Goal: Task Accomplishment & Management: Use online tool/utility

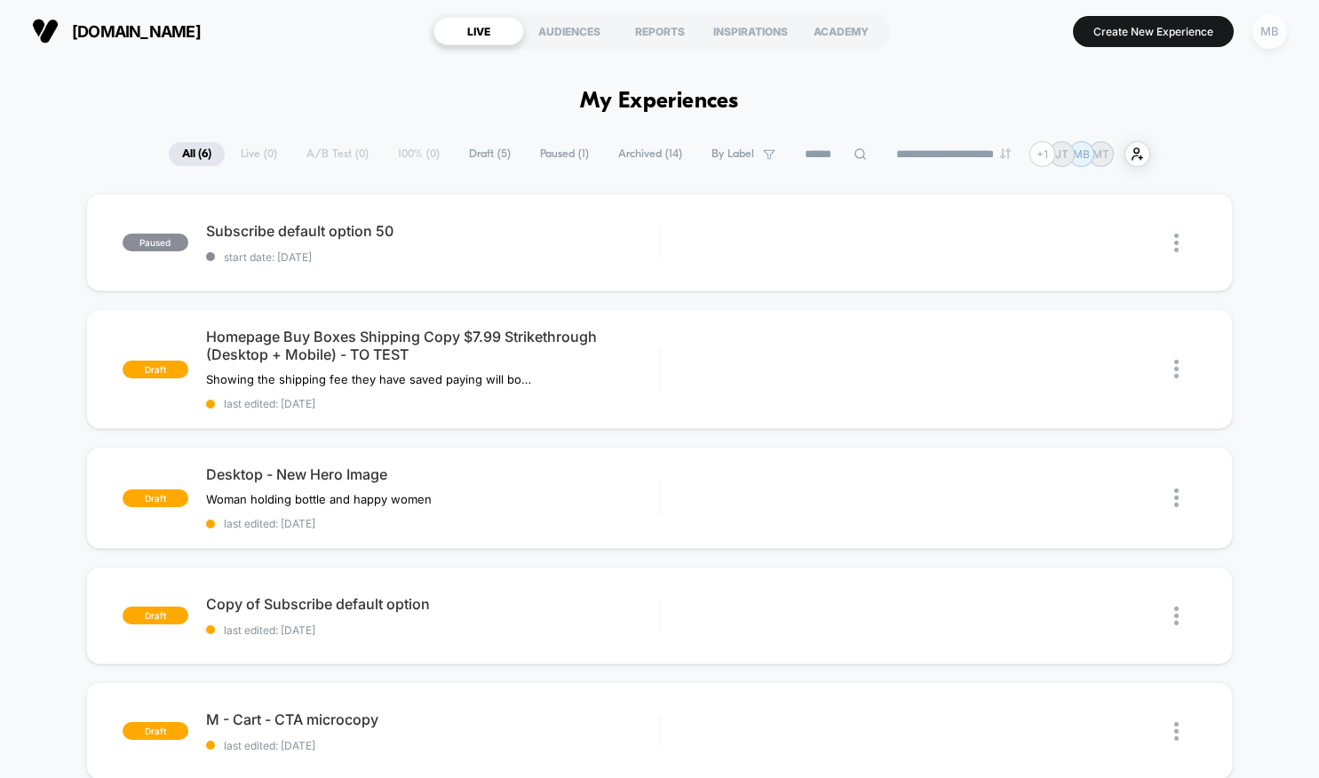
click at [1274, 27] on div "MB" at bounding box center [1270, 31] width 35 height 35
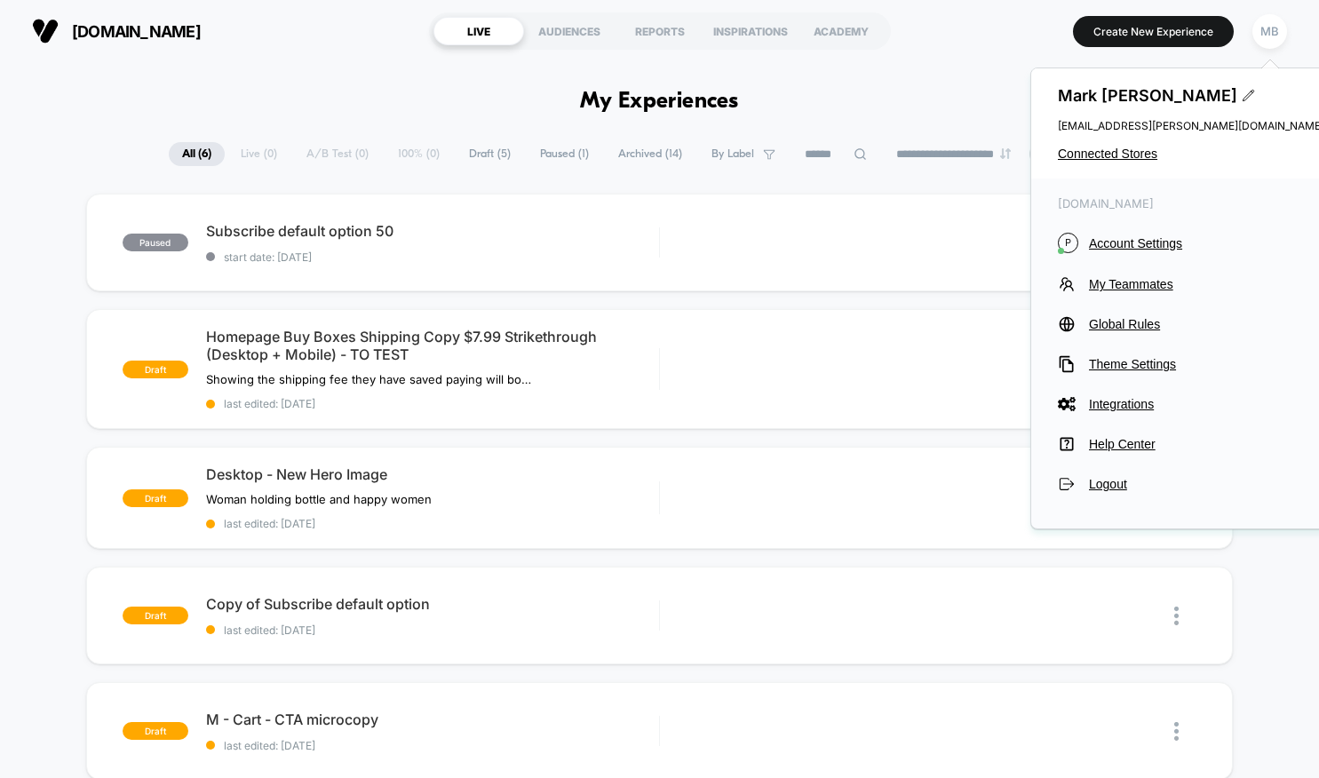
click at [1133, 143] on div "[PERSON_NAME] [PERSON_NAME][EMAIL_ADDRESS][PERSON_NAME][DOMAIN_NAME] Connected …" at bounding box center [1191, 123] width 320 height 110
click at [1129, 152] on span "Connected Stores" at bounding box center [1191, 154] width 267 height 14
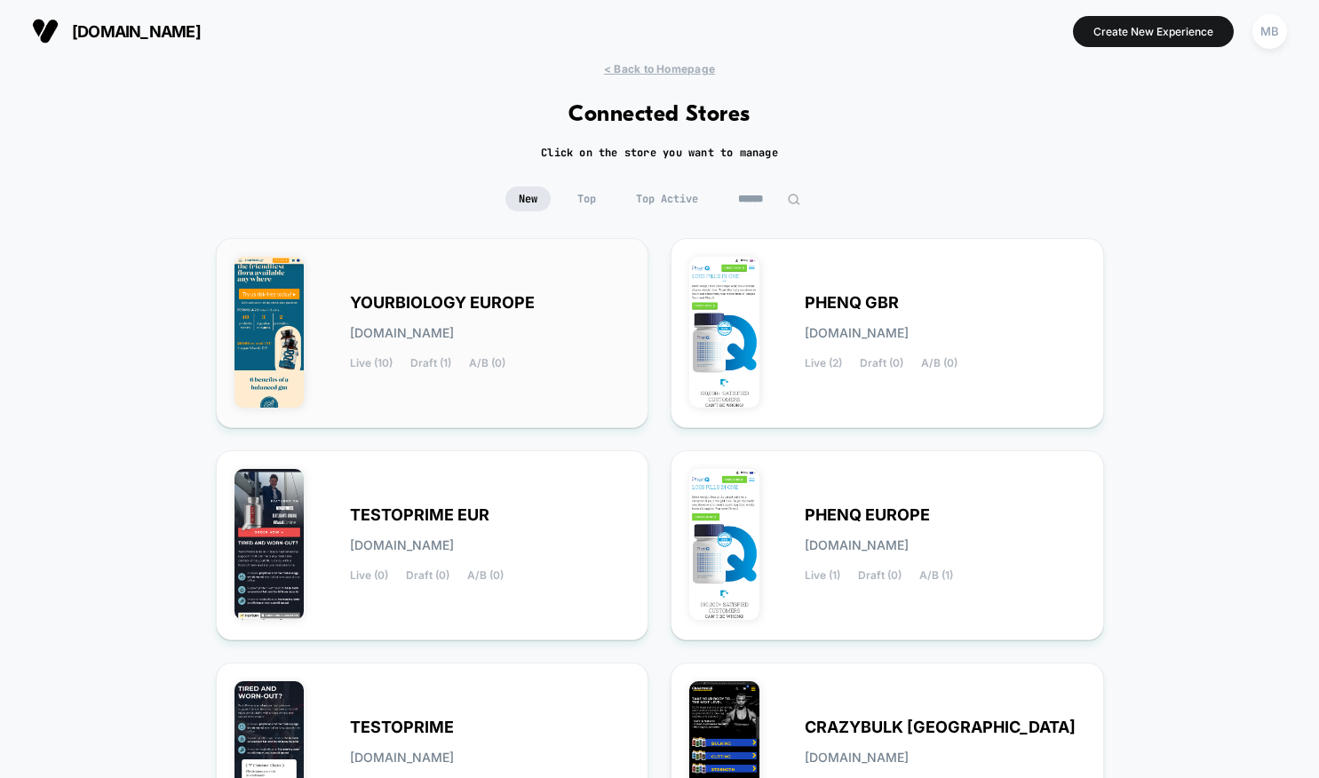
click at [479, 283] on div "YOURBIOLOGY EUROPE [DOMAIN_NAME] Live (10) Draft (1) A/B (0)" at bounding box center [433, 333] width 396 height 153
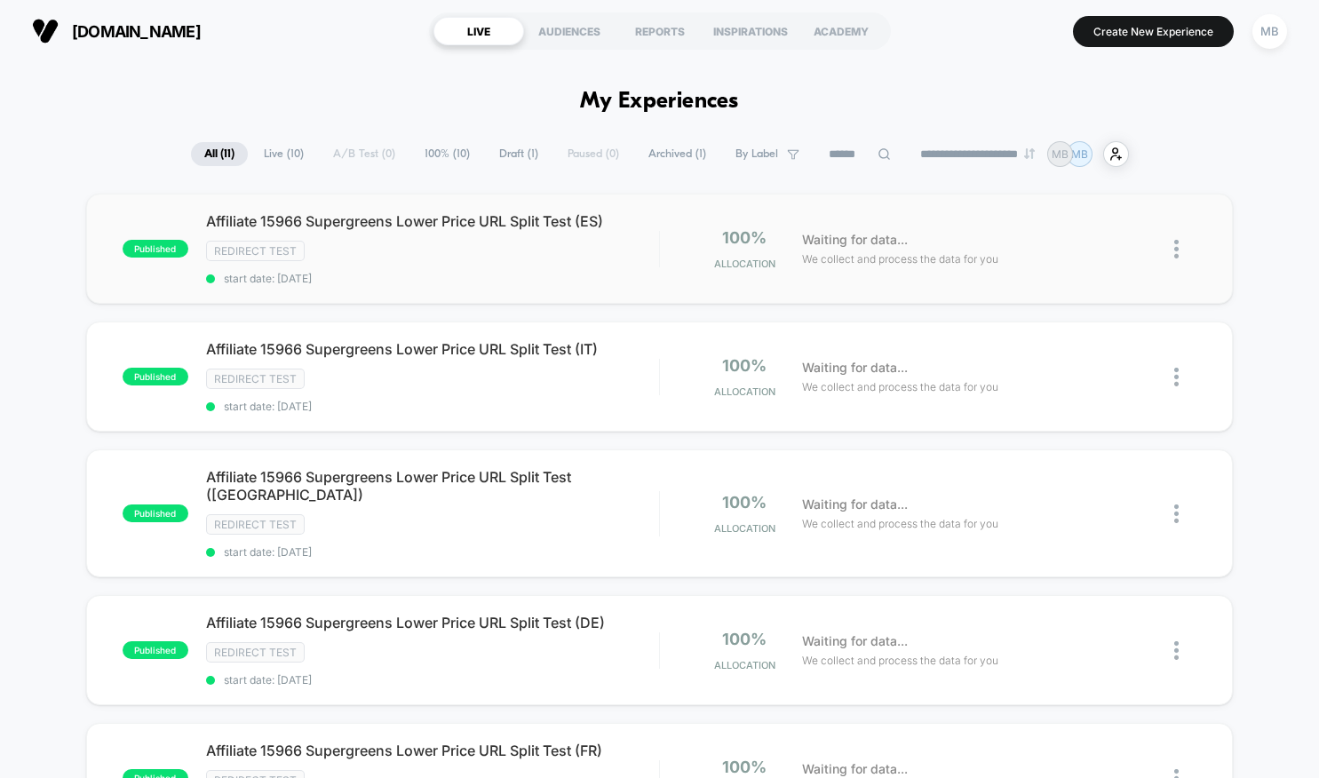
click at [484, 218] on span "Affiliate 15966 Supergreens Lower Price URL Split Test (ES)" at bounding box center [432, 221] width 453 height 18
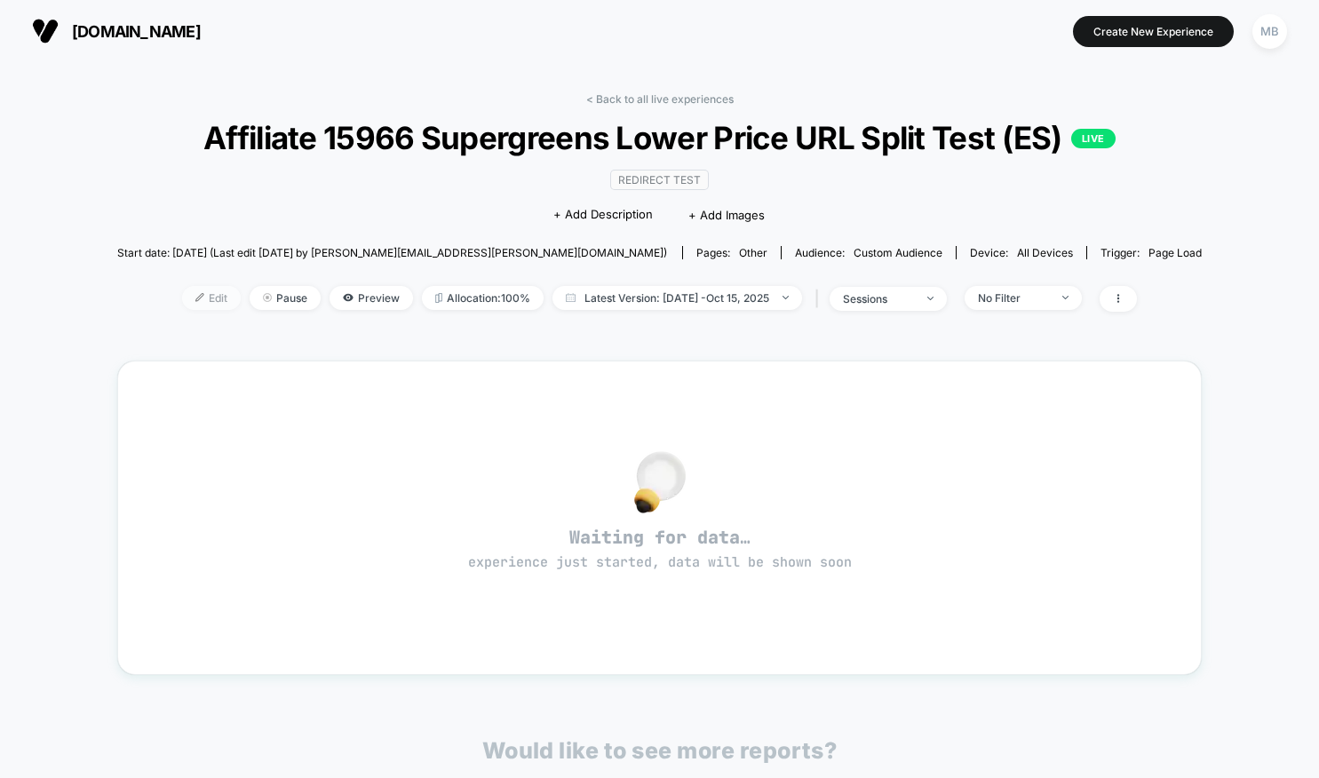
click at [210, 310] on span "Edit" at bounding box center [211, 298] width 59 height 24
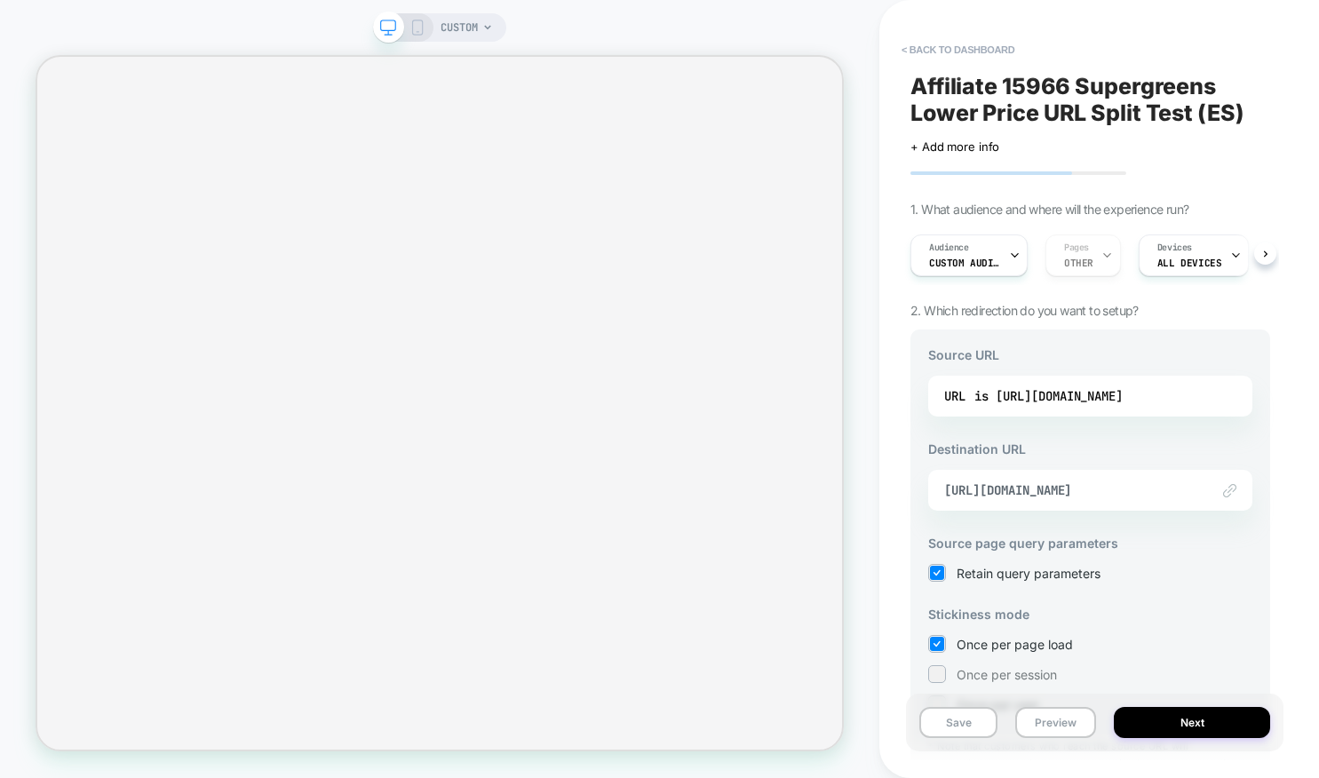
click at [1014, 256] on icon at bounding box center [1014, 256] width 6 height 4
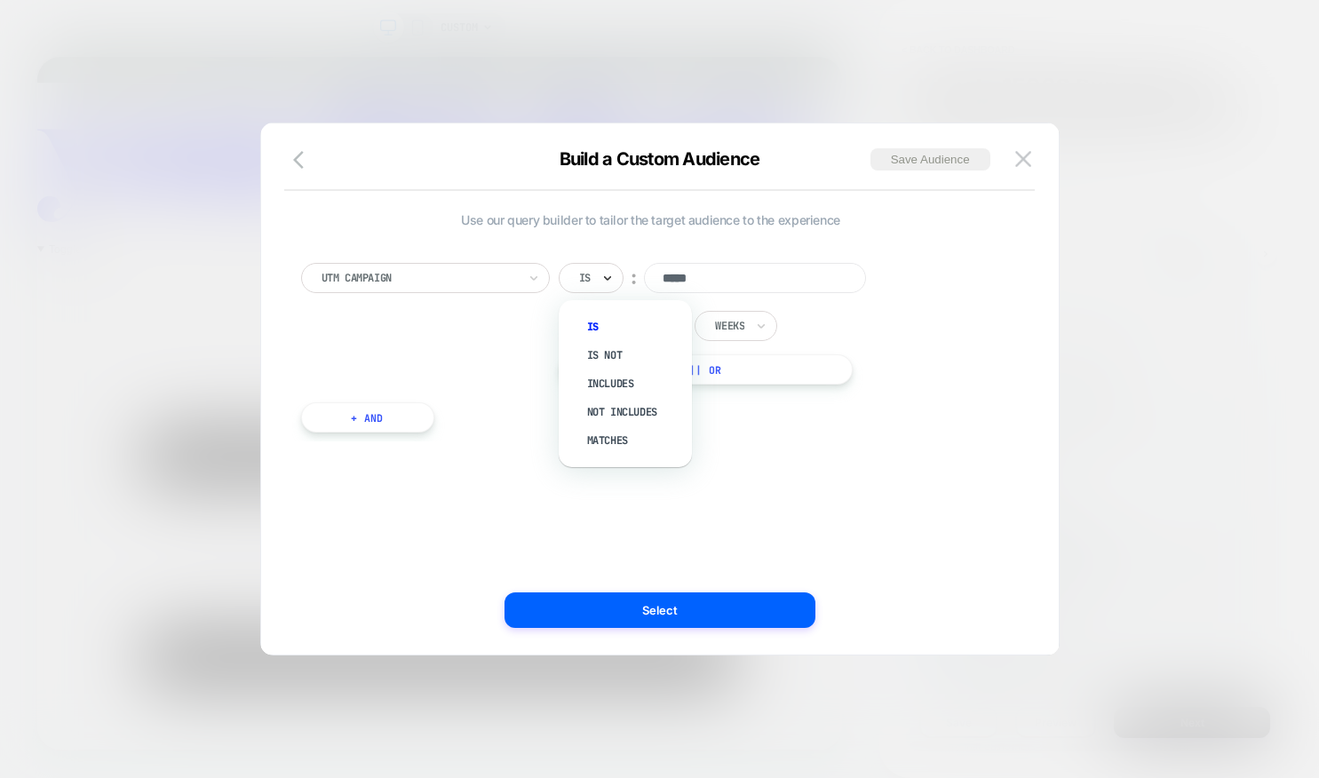
click at [609, 275] on icon at bounding box center [607, 278] width 12 height 18
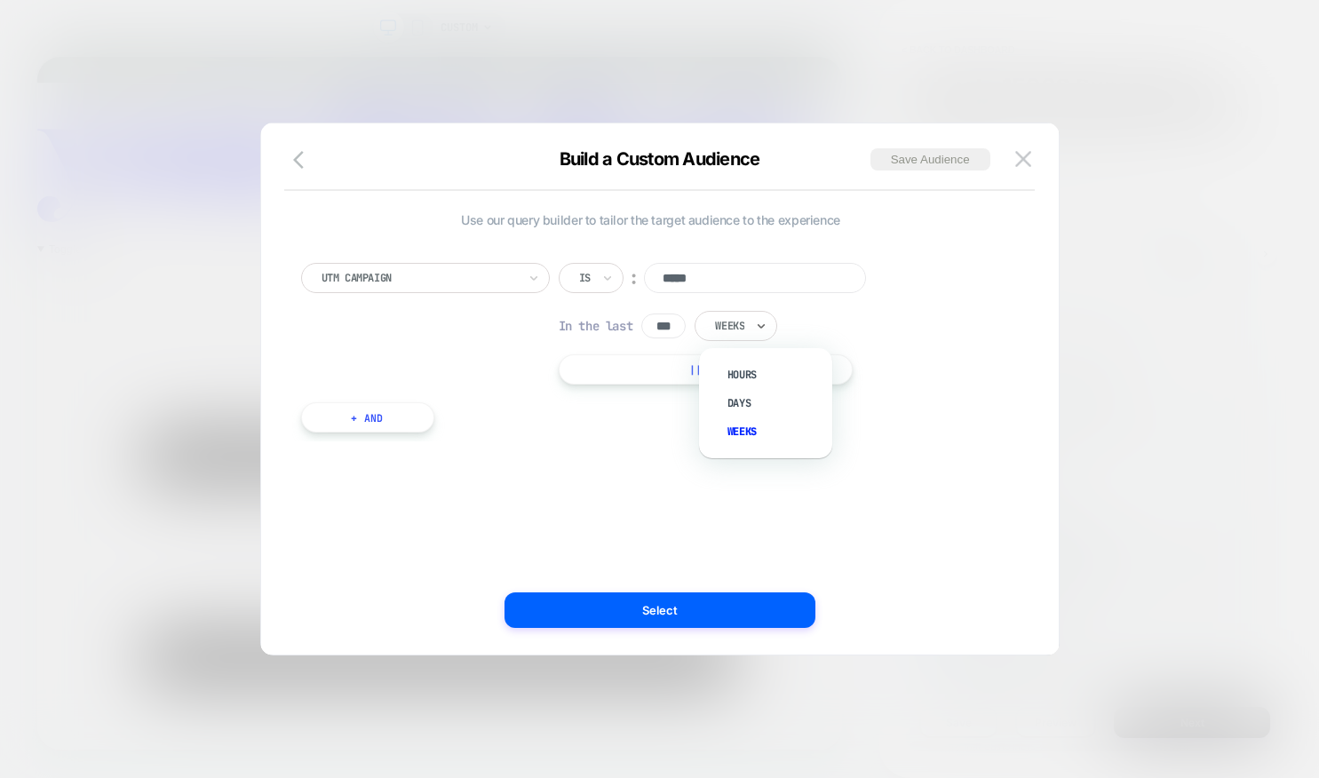
click at [756, 331] on div "Weeks" at bounding box center [736, 326] width 83 height 30
click at [609, 271] on icon at bounding box center [607, 278] width 12 height 18
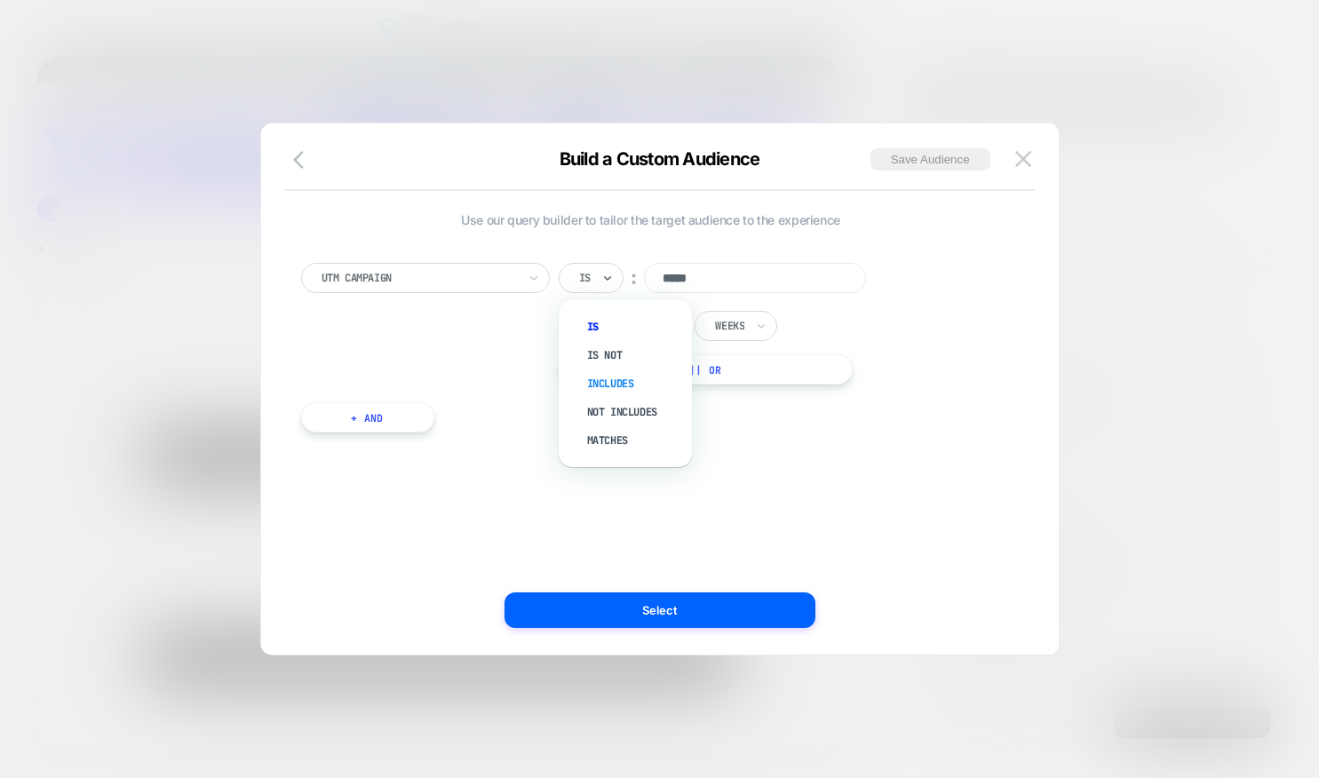
click at [624, 378] on div "Includes" at bounding box center [634, 384] width 115 height 28
click at [1030, 163] on img at bounding box center [1023, 158] width 16 height 15
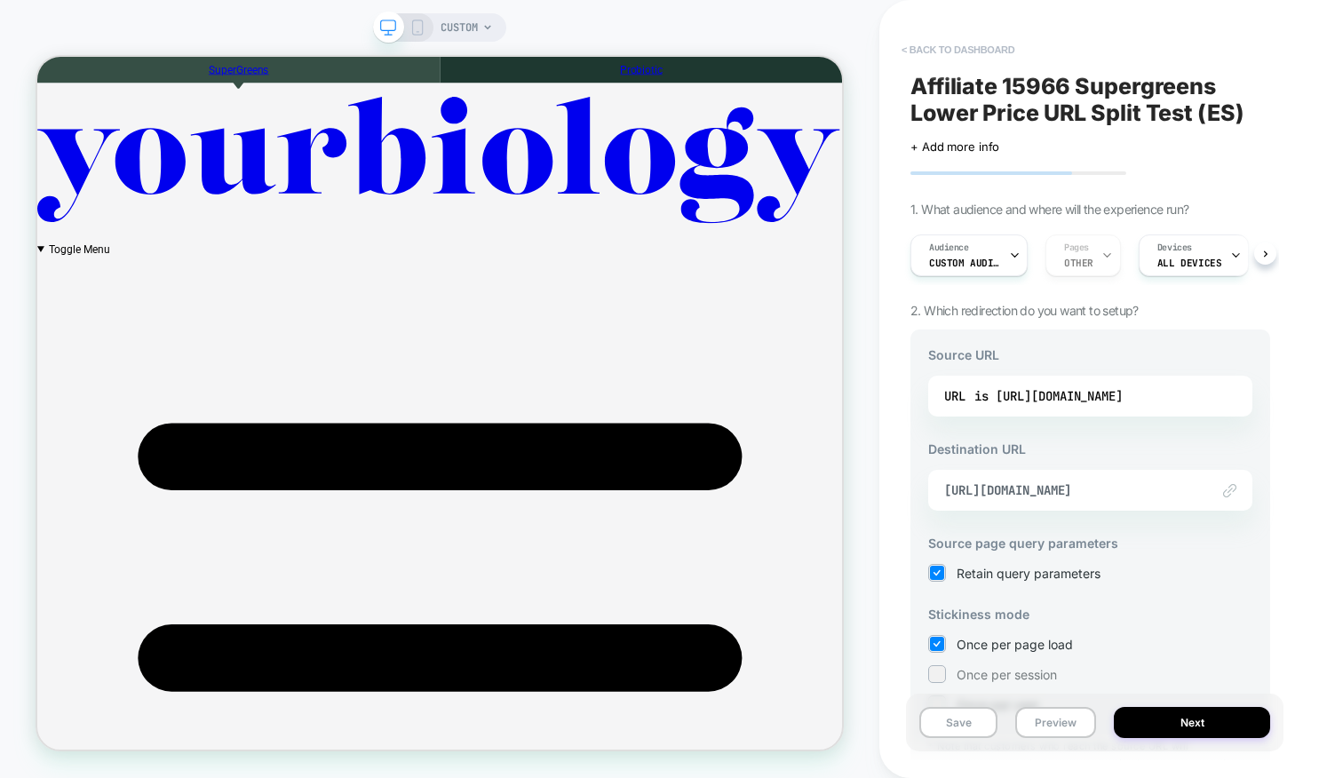
click at [967, 42] on button "< back to dashboard" at bounding box center [958, 50] width 131 height 28
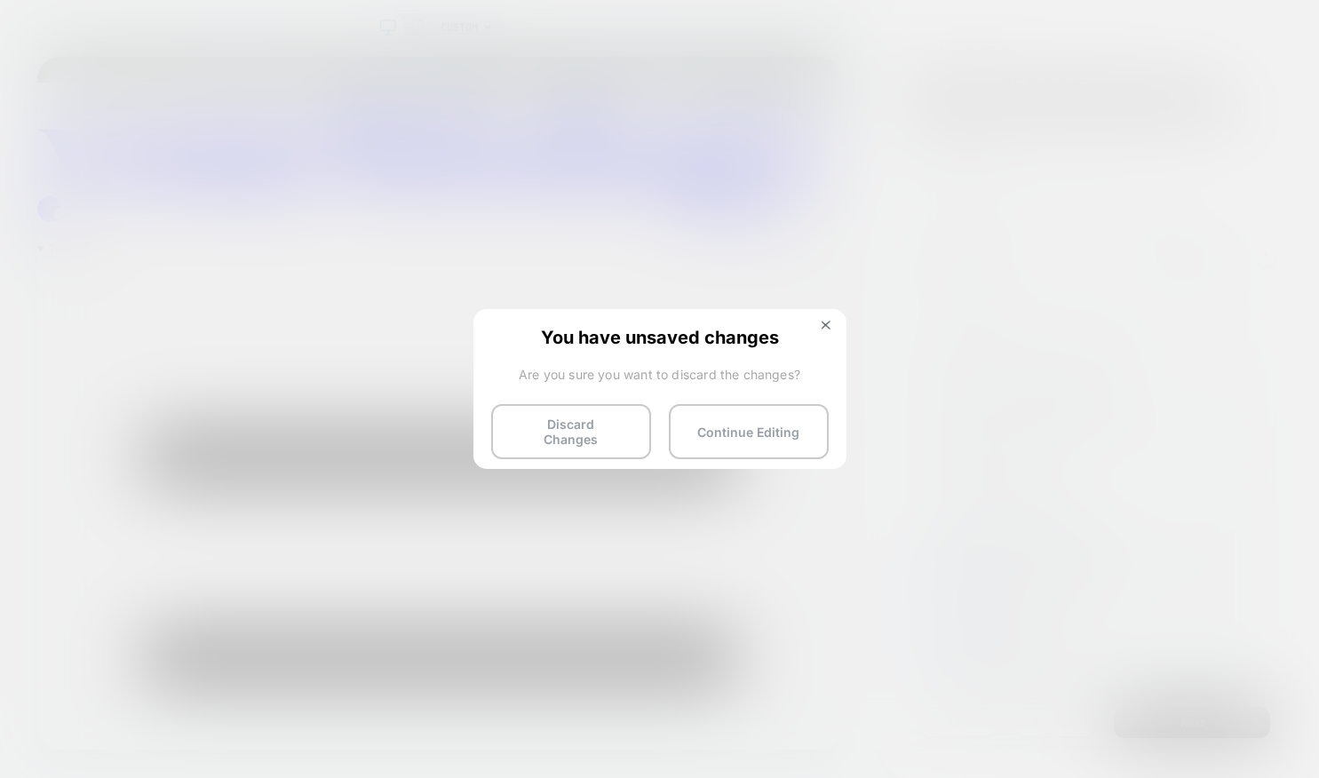
click at [540, 457] on div "You have unsaved changes Are you sure you want to discard the changes? Discard …" at bounding box center [660, 387] width 373 height 157
click at [532, 418] on button "Discard Changes" at bounding box center [571, 431] width 160 height 55
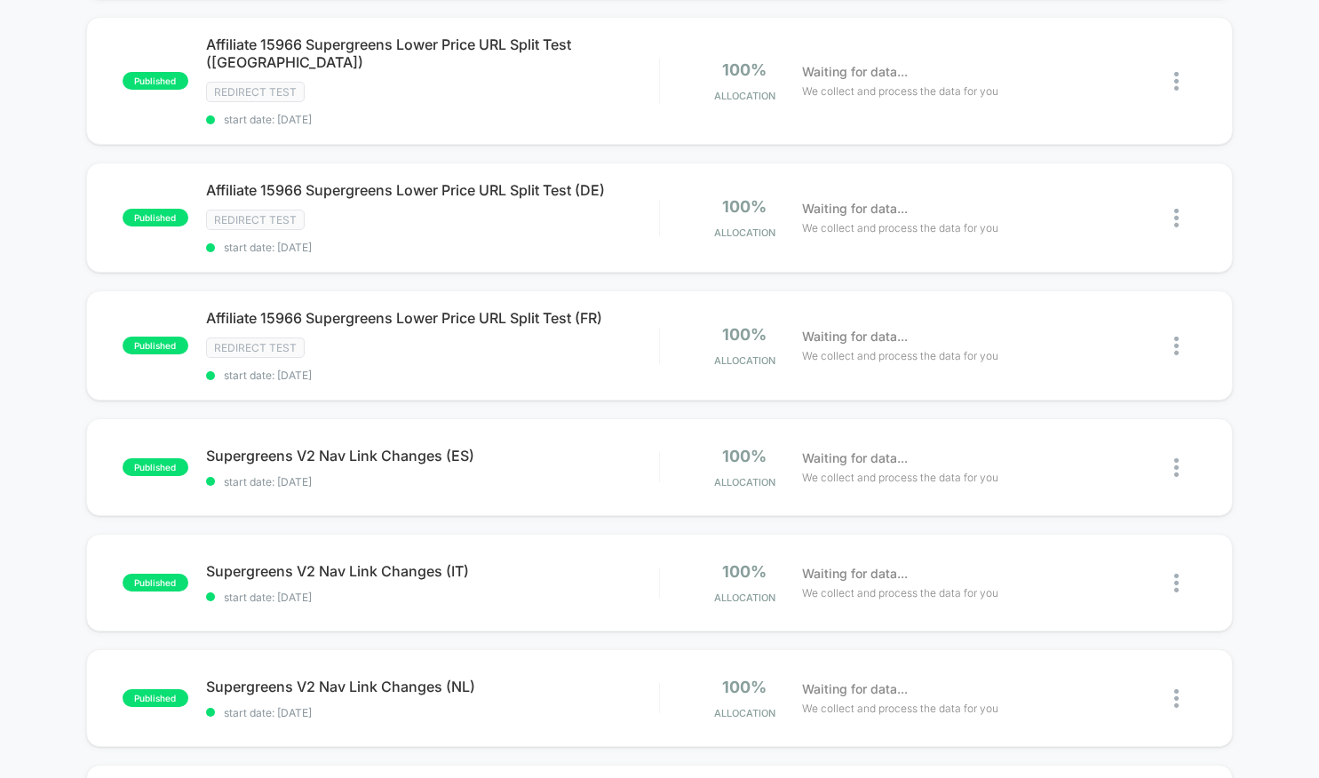
scroll to position [442, 0]
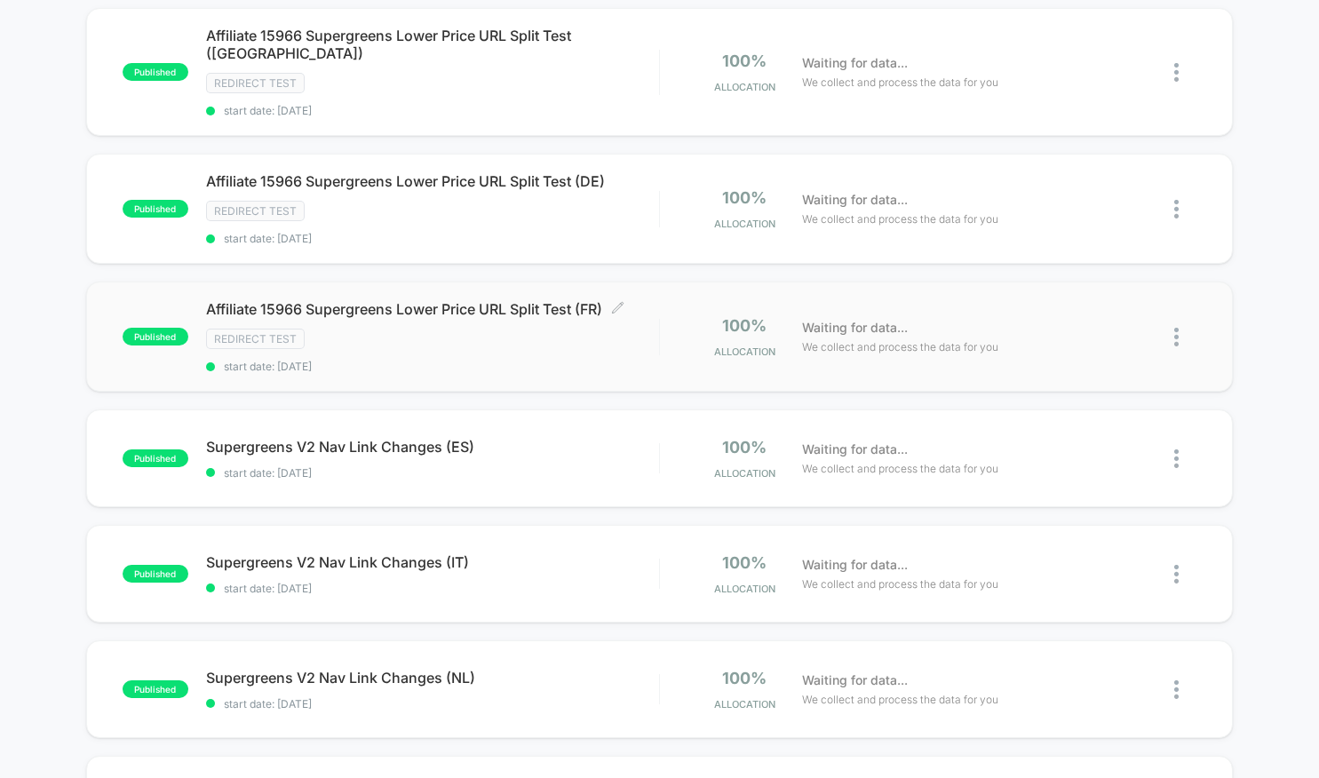
click at [474, 300] on span "Affiliate 15966 Supergreens Lower Price URL Split Test (FR) Click to edit exper…" at bounding box center [432, 309] width 453 height 18
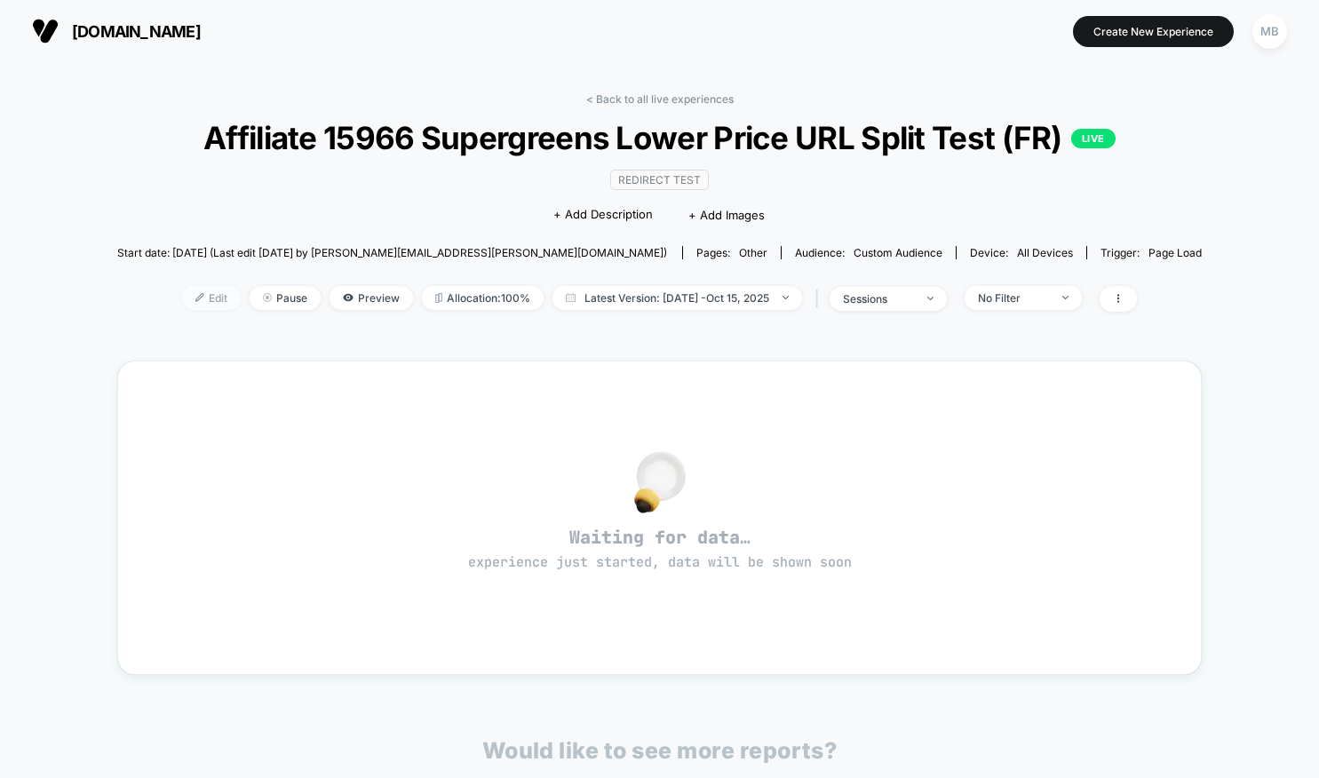
click at [204, 310] on span "Edit" at bounding box center [211, 298] width 59 height 24
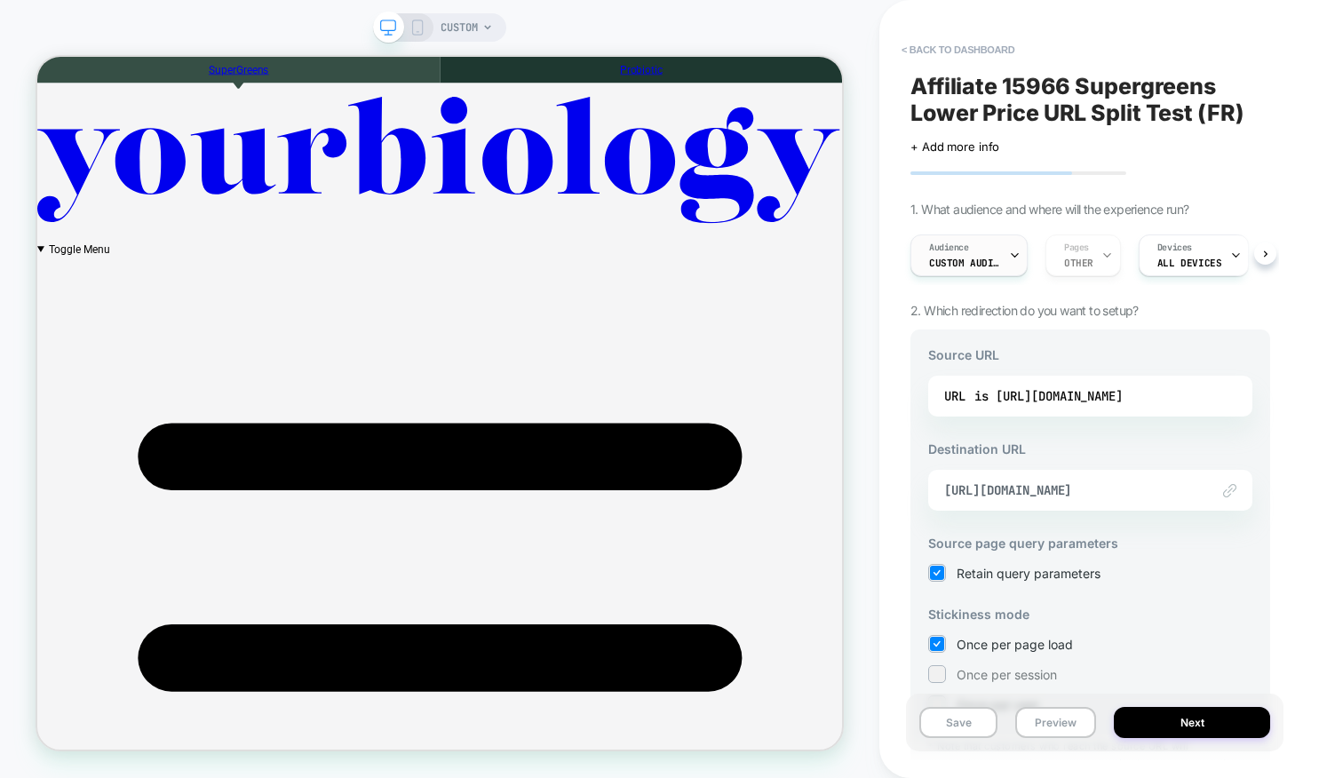
click at [1001, 247] on div "Audience Custom Audience" at bounding box center [964, 255] width 107 height 40
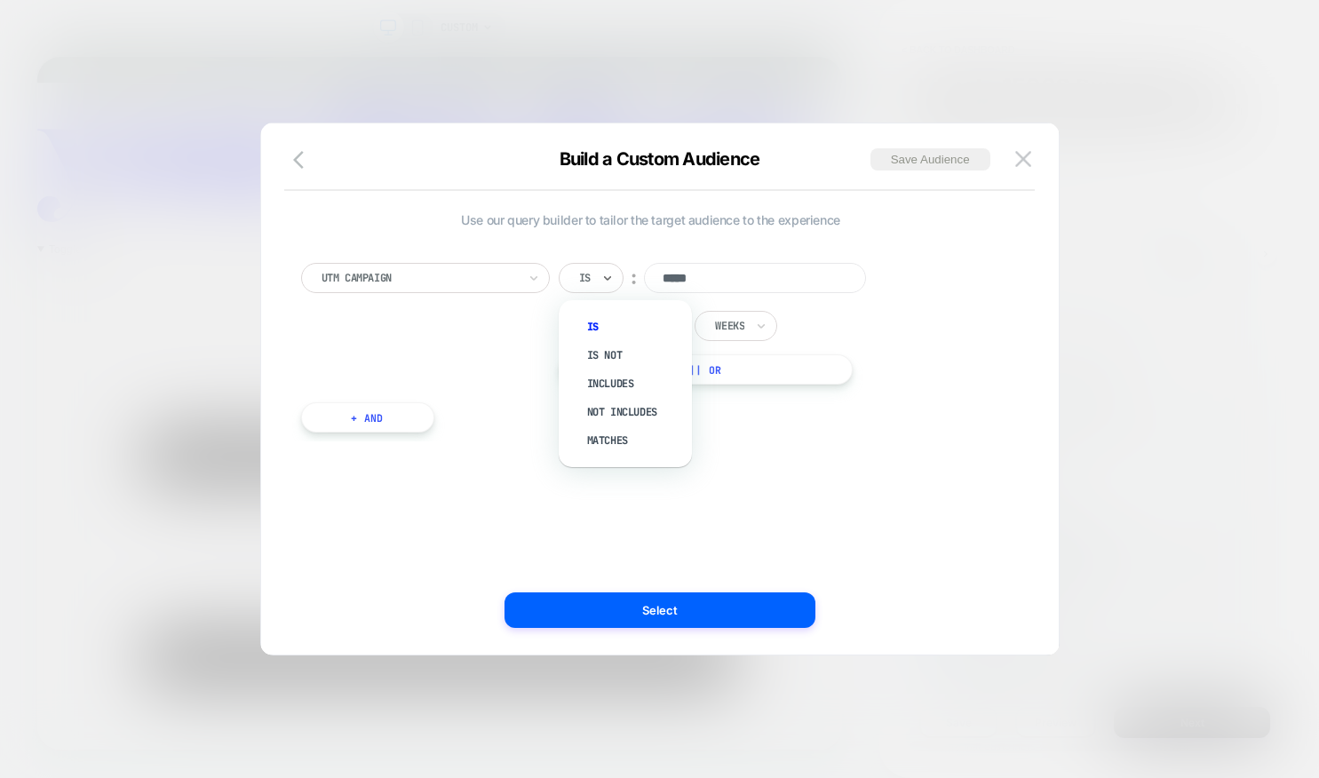
click at [618, 282] on div "Is" at bounding box center [591, 278] width 65 height 30
click at [609, 373] on div "Includes" at bounding box center [634, 384] width 115 height 28
click at [668, 322] on input "***" at bounding box center [663, 326] width 44 height 25
type input "***"
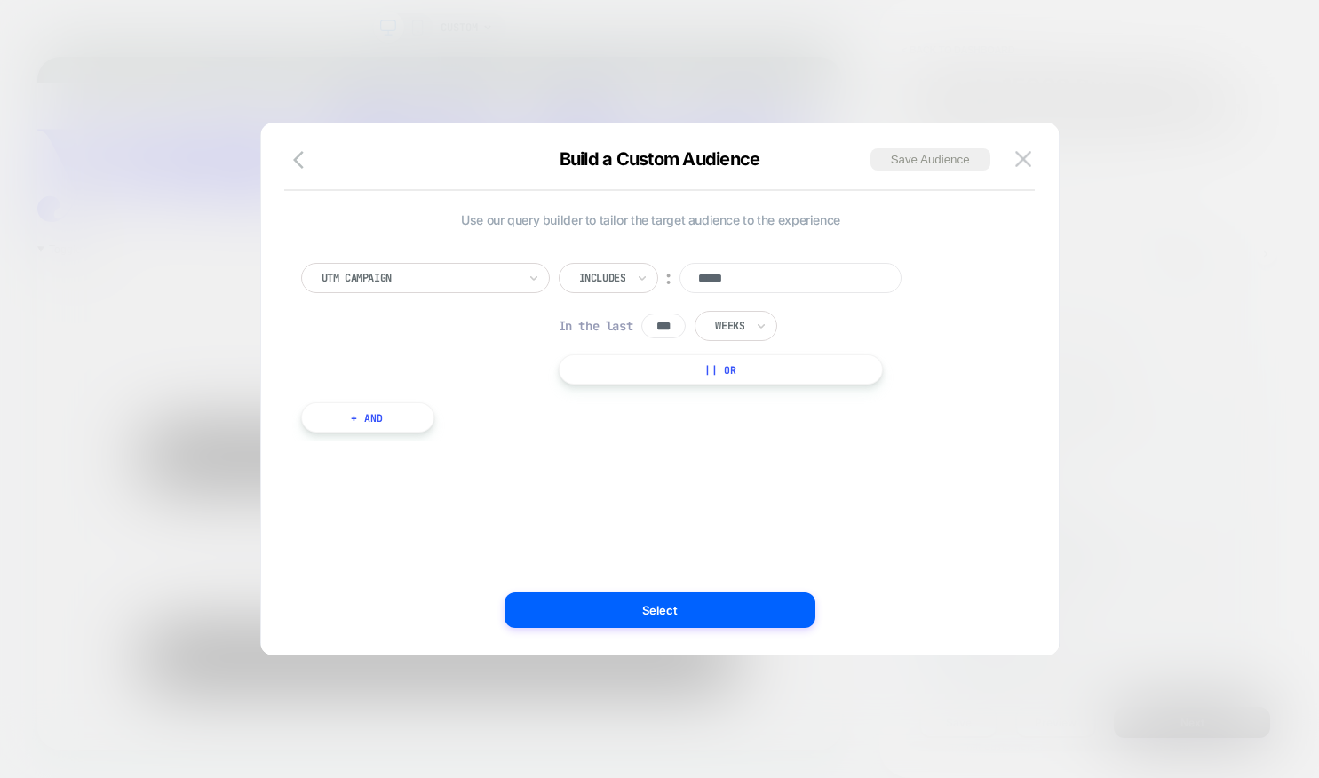
click at [667, 474] on div "Use our query builder to tailor the target audience to the experience UTM Campa…" at bounding box center [651, 389] width 744 height 460
click at [372, 416] on button "+ And" at bounding box center [367, 417] width 133 height 30
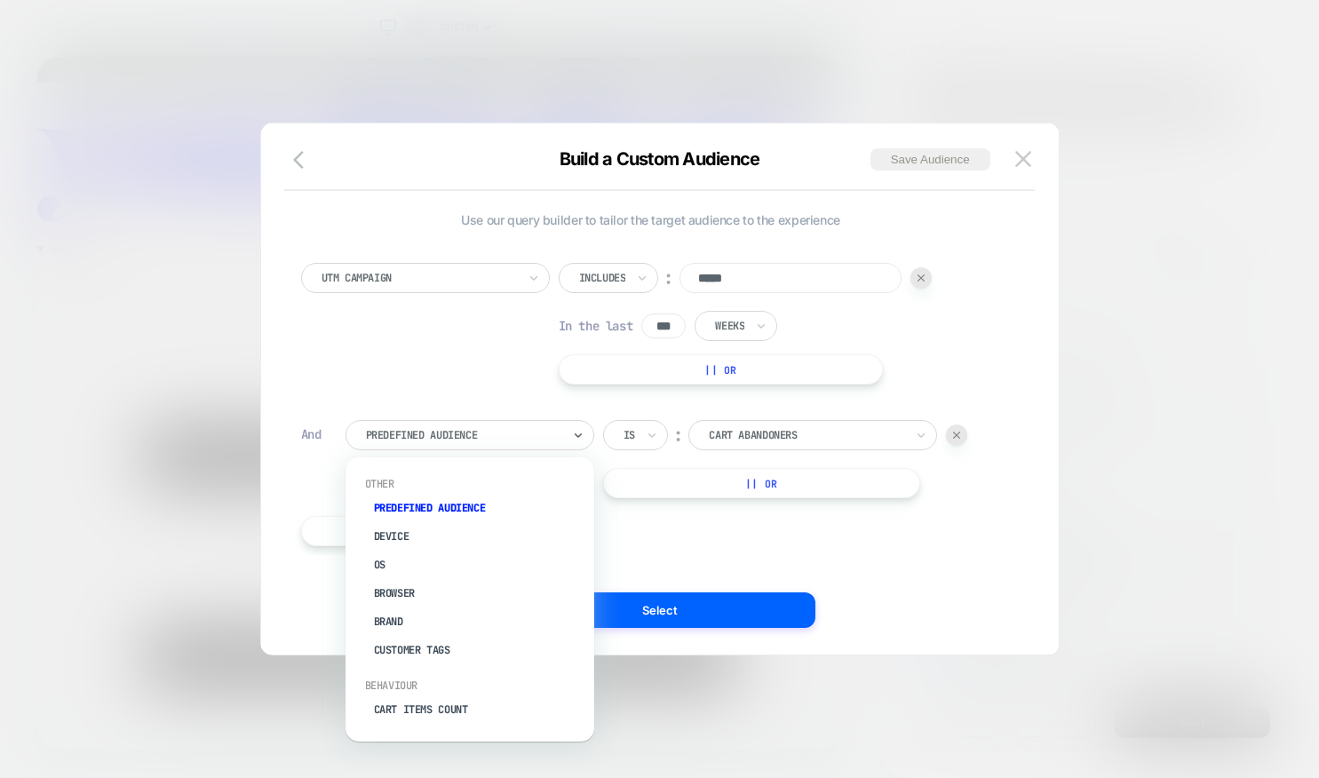
click at [397, 427] on div at bounding box center [463, 435] width 195 height 16
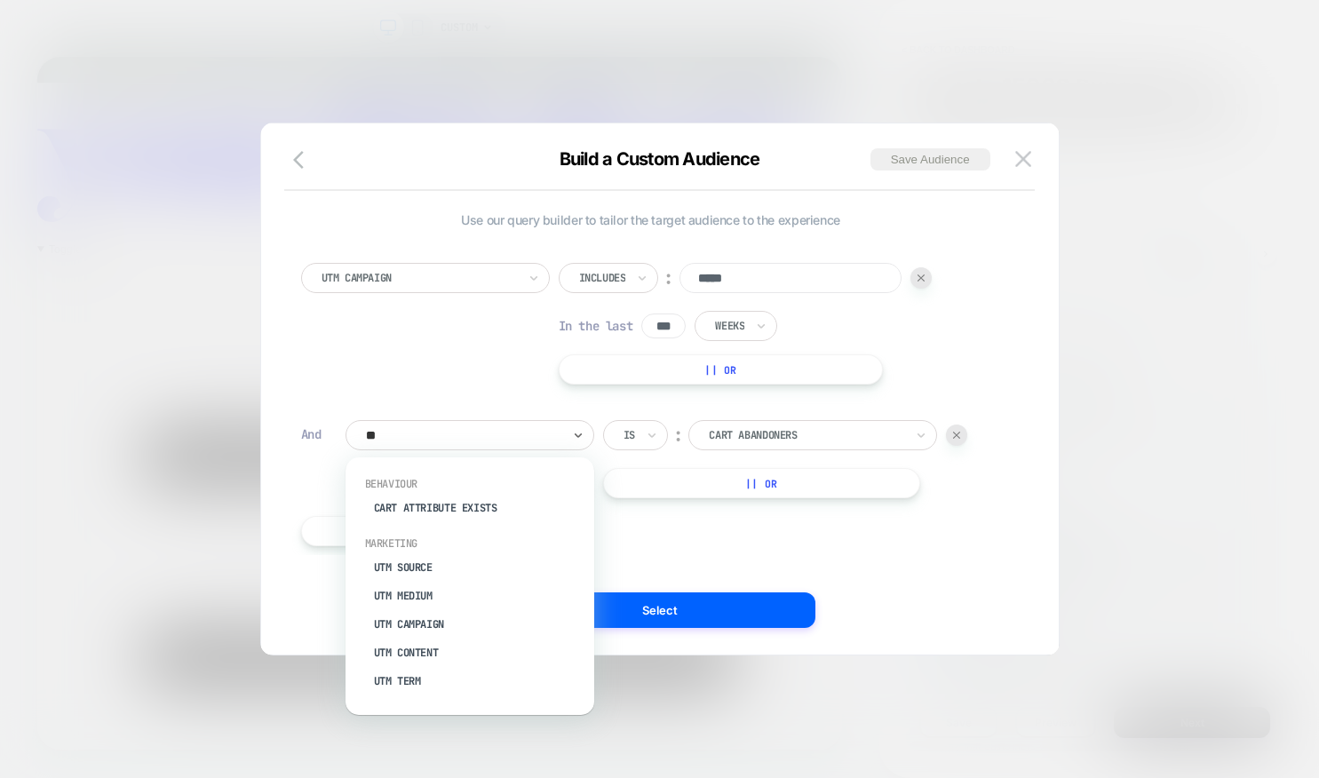
type input "***"
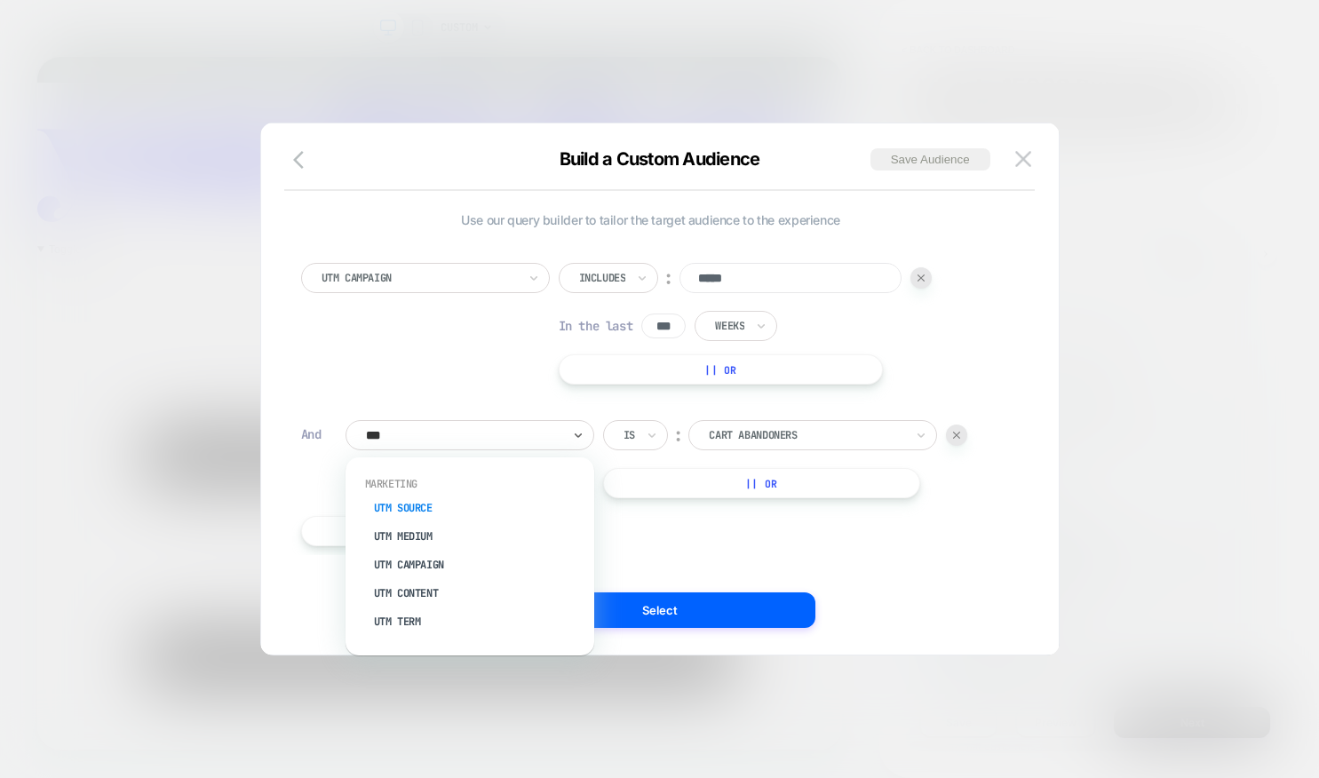
click at [397, 499] on div "UTM Source" at bounding box center [478, 508] width 231 height 28
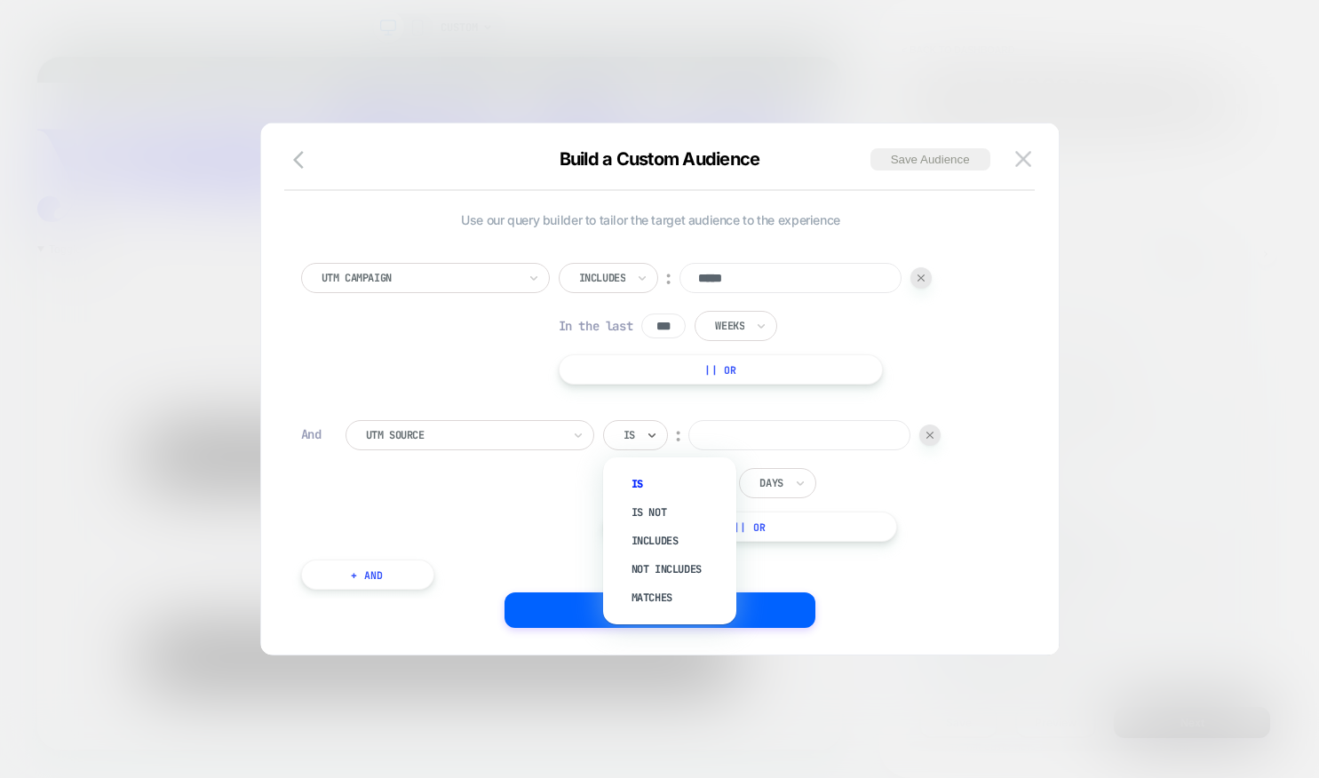
click at [631, 436] on div at bounding box center [630, 435] width 12 height 16
click at [649, 539] on div "Includes" at bounding box center [678, 541] width 115 height 28
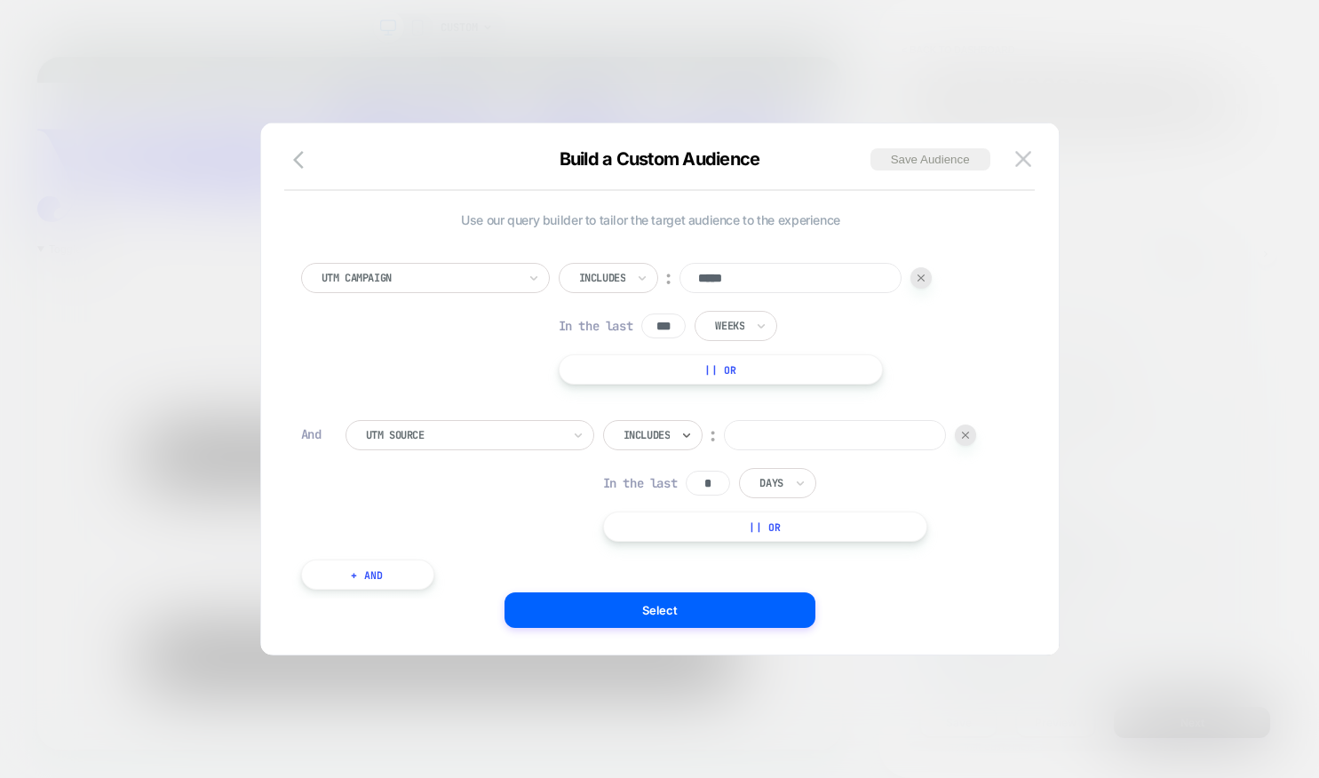
click at [758, 434] on input at bounding box center [835, 435] width 222 height 30
type input "*******"
click at [792, 480] on div "Days" at bounding box center [777, 483] width 76 height 30
click at [792, 587] on div "Weeks" at bounding box center [818, 589] width 115 height 28
click at [709, 482] on input "*" at bounding box center [708, 483] width 44 height 25
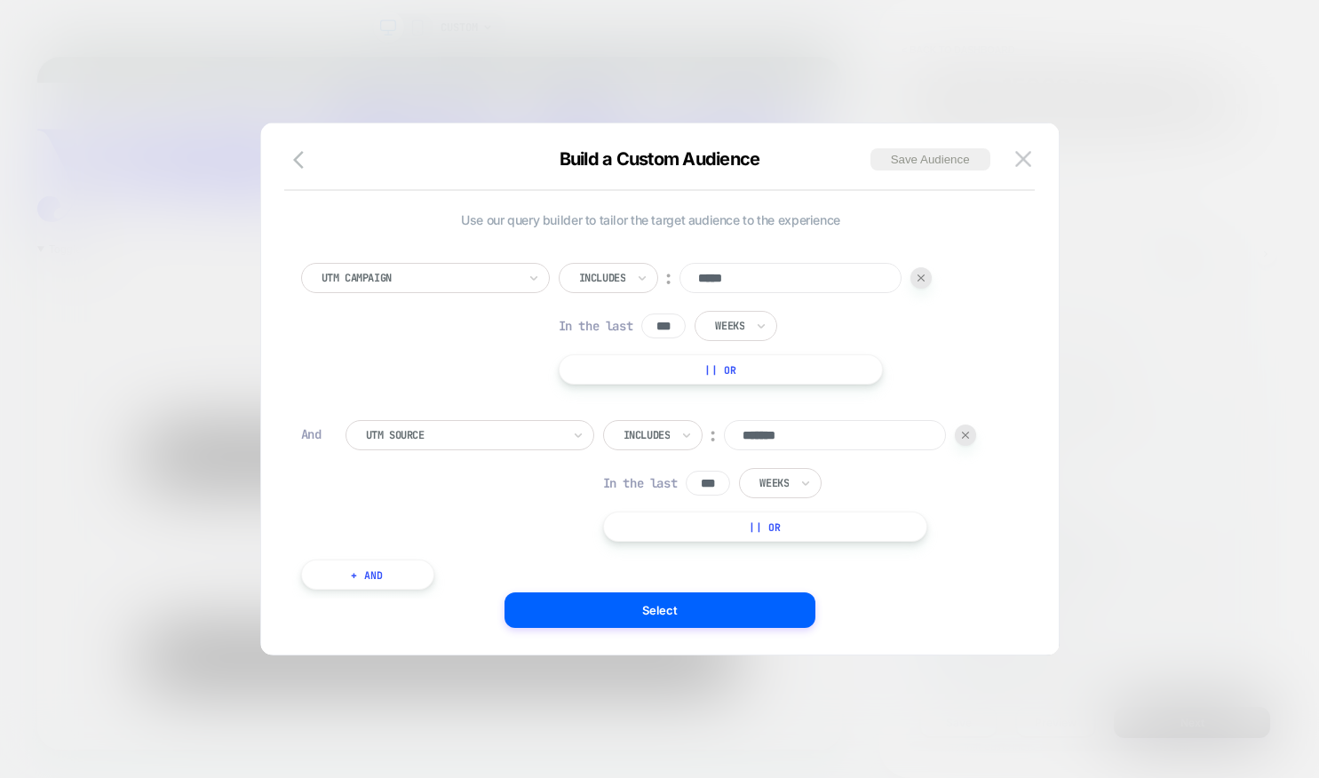
type input "***"
click at [897, 590] on div "UTM Campaign Includes ︰ ***** In the last *** Weeks || Or And UTM Source Includ…" at bounding box center [651, 417] width 718 height 362
click at [636, 612] on button "Select" at bounding box center [660, 611] width 311 height 36
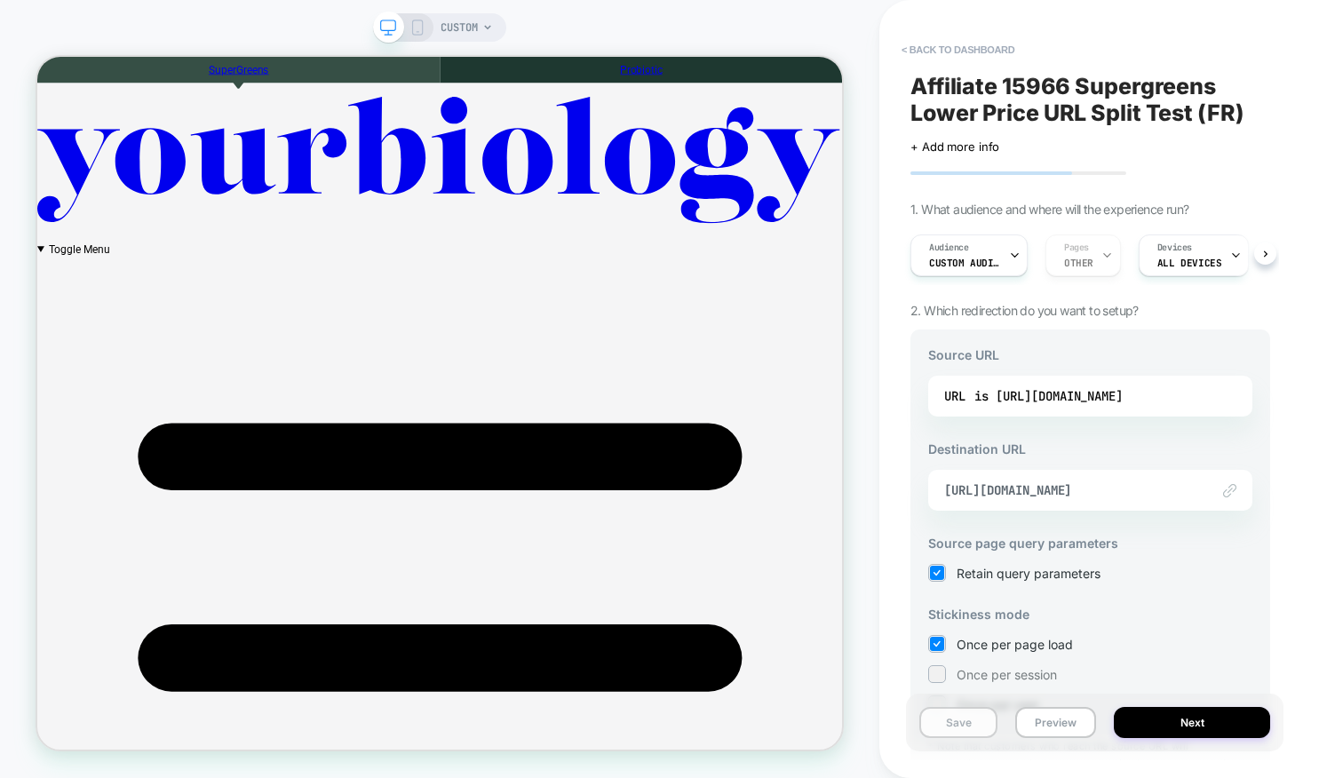
click at [967, 726] on button "Save" at bounding box center [958, 722] width 78 height 31
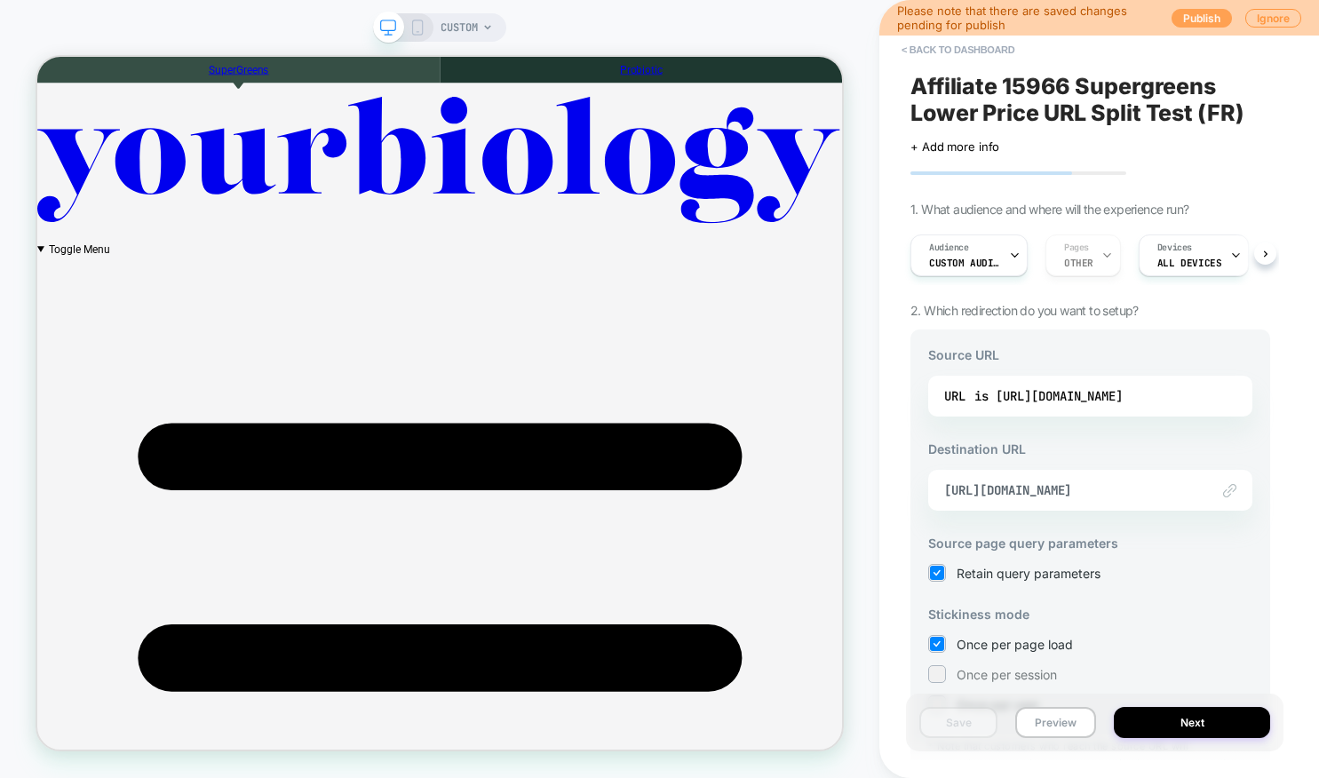
click at [1195, 20] on button "Publish" at bounding box center [1202, 18] width 60 height 19
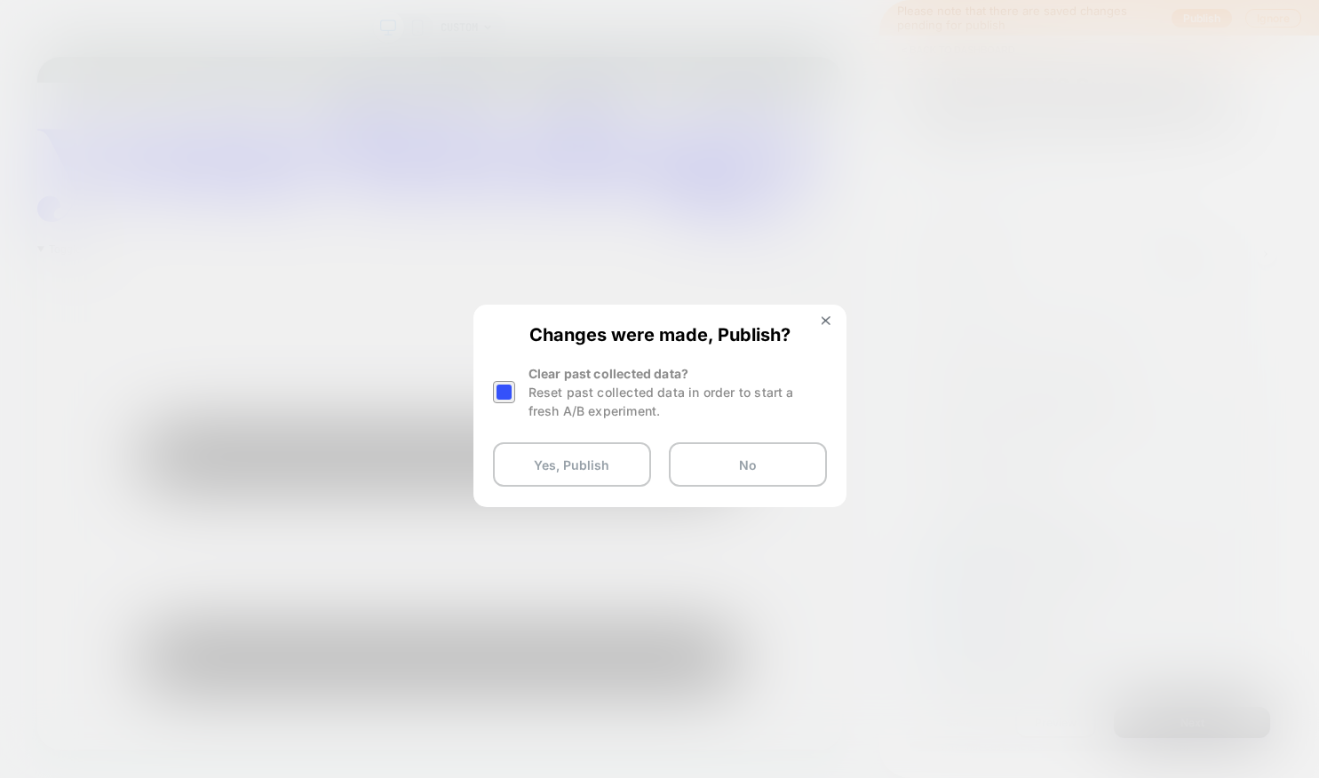
click at [505, 391] on div at bounding box center [504, 392] width 22 height 22
click at [551, 467] on button "Yes, Publish" at bounding box center [572, 464] width 158 height 44
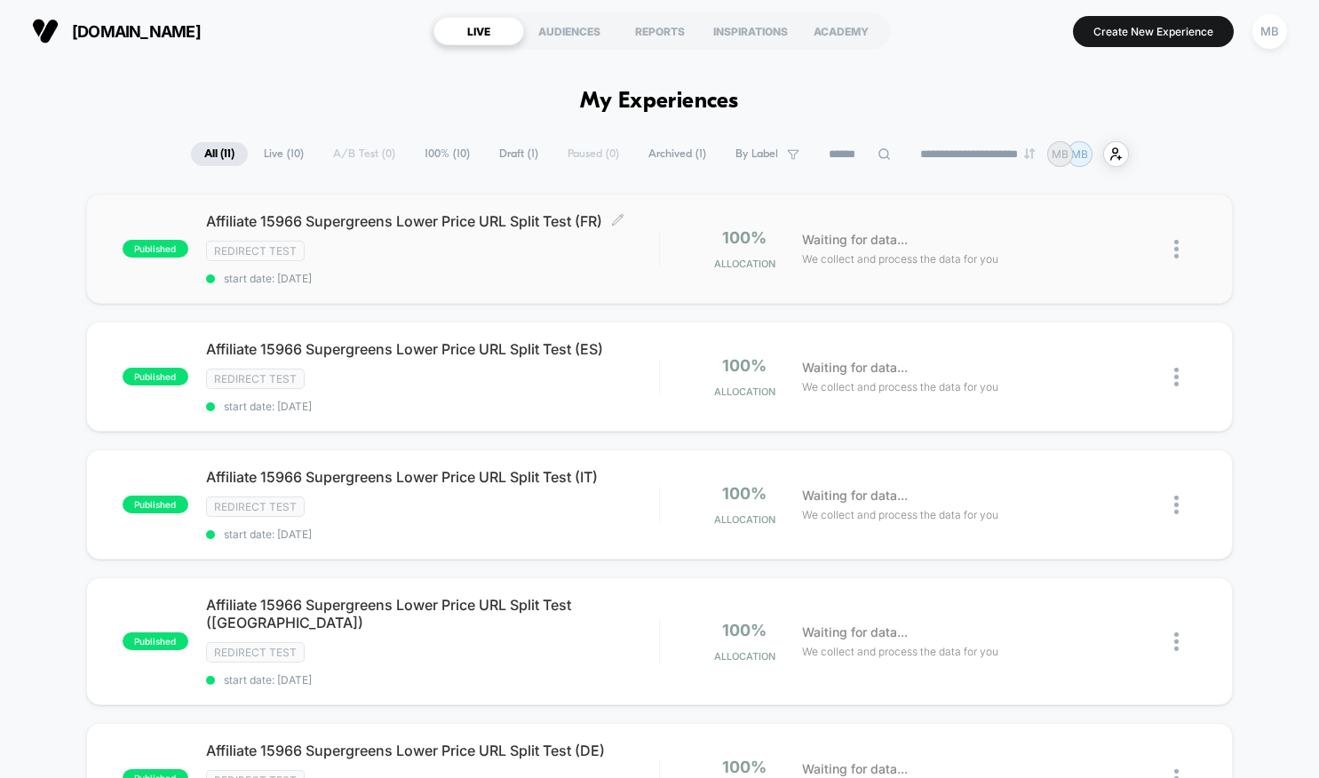
click at [474, 218] on span "Affiliate 15966 Supergreens Lower Price URL Split Test (FR) Click to edit exper…" at bounding box center [432, 221] width 453 height 18
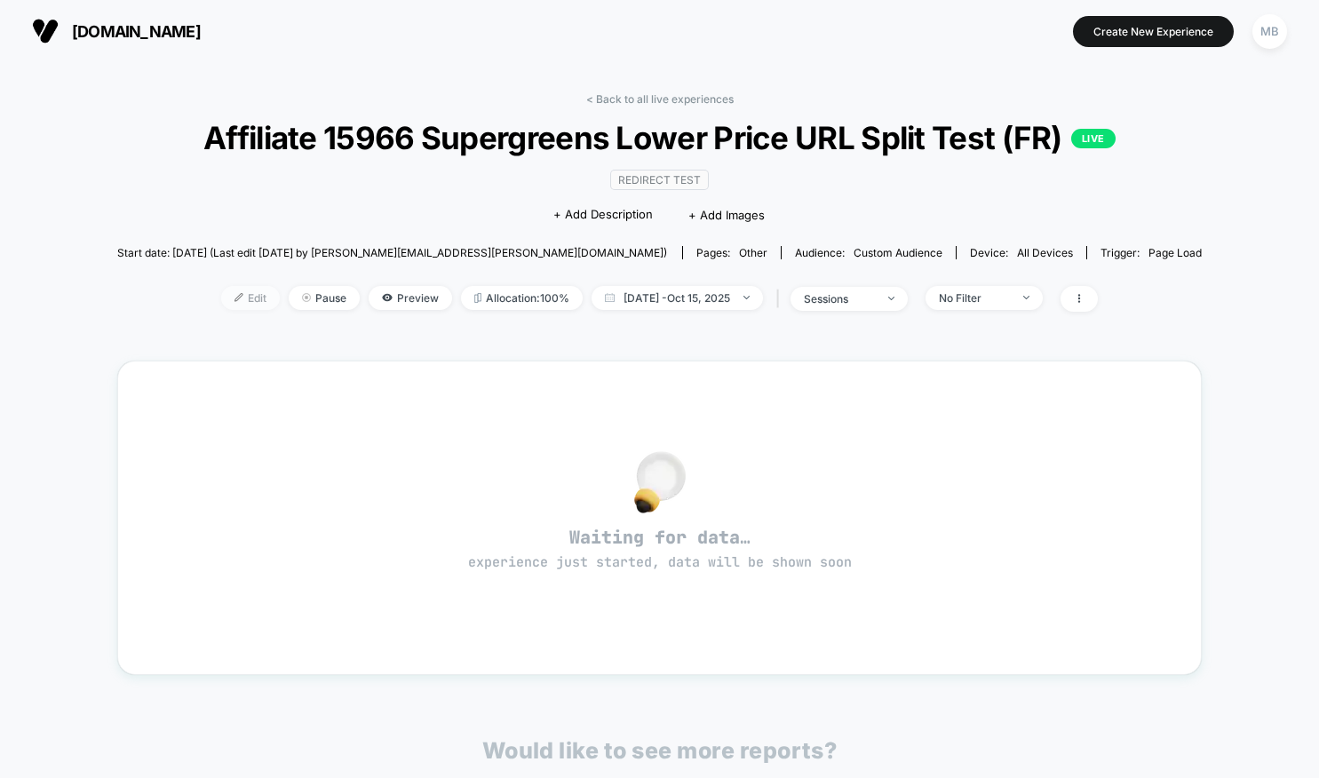
click at [244, 310] on span "Edit" at bounding box center [250, 298] width 59 height 24
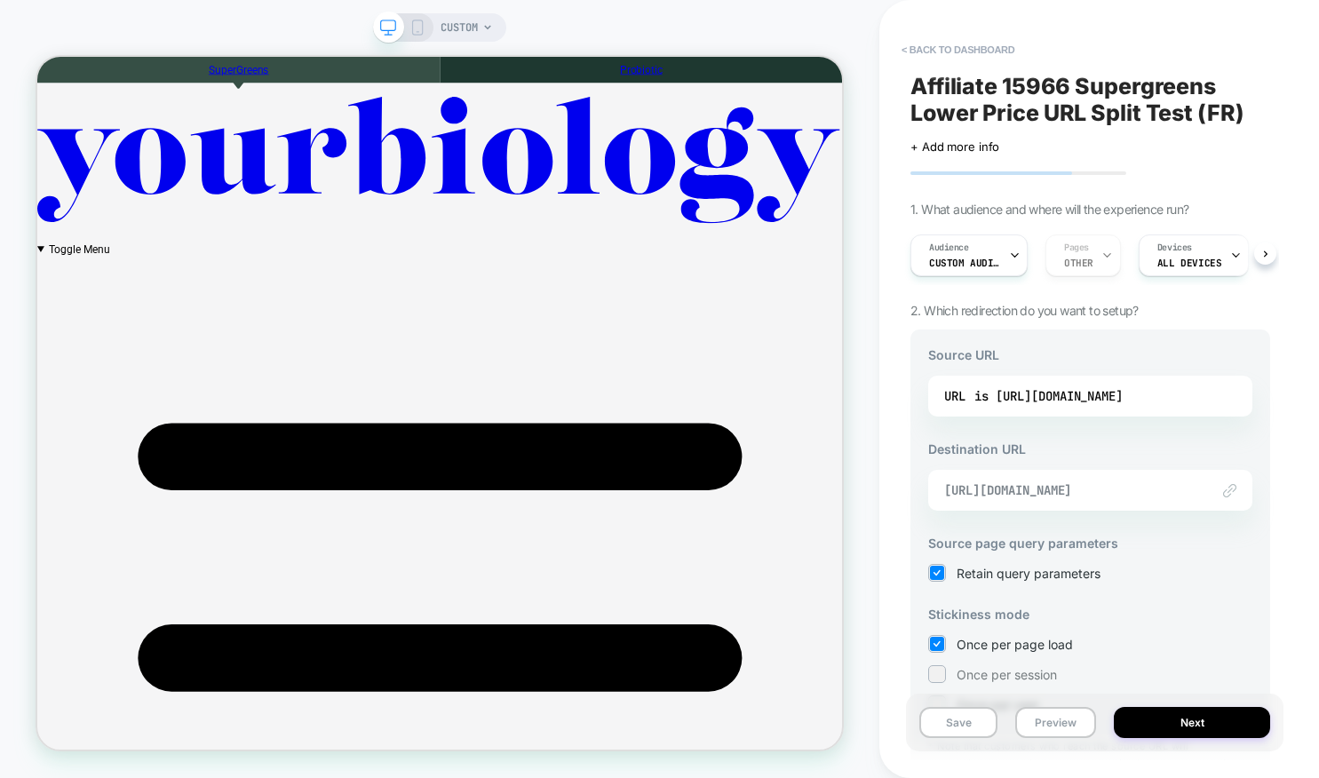
click at [1018, 483] on span "[URL][DOMAIN_NAME]" at bounding box center [1068, 490] width 248 height 16
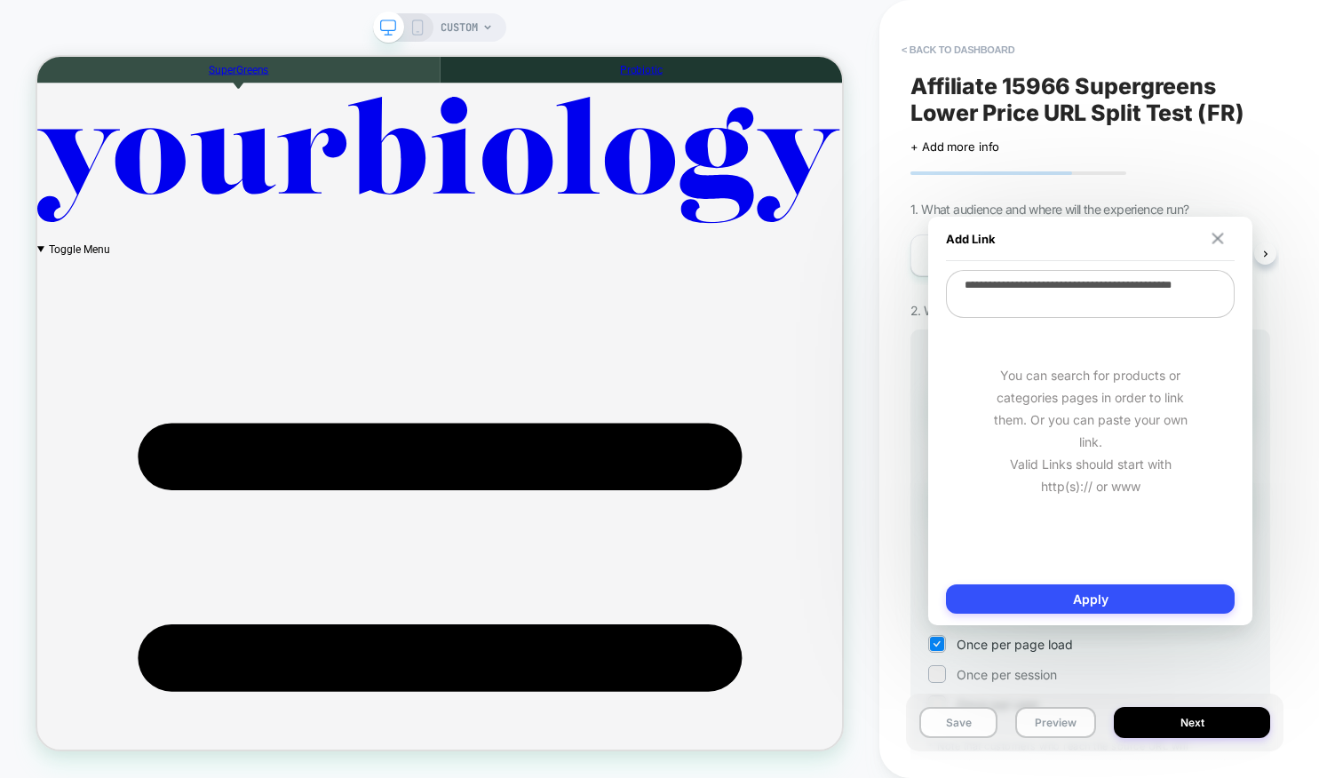
click at [1223, 234] on button at bounding box center [1218, 239] width 17 height 12
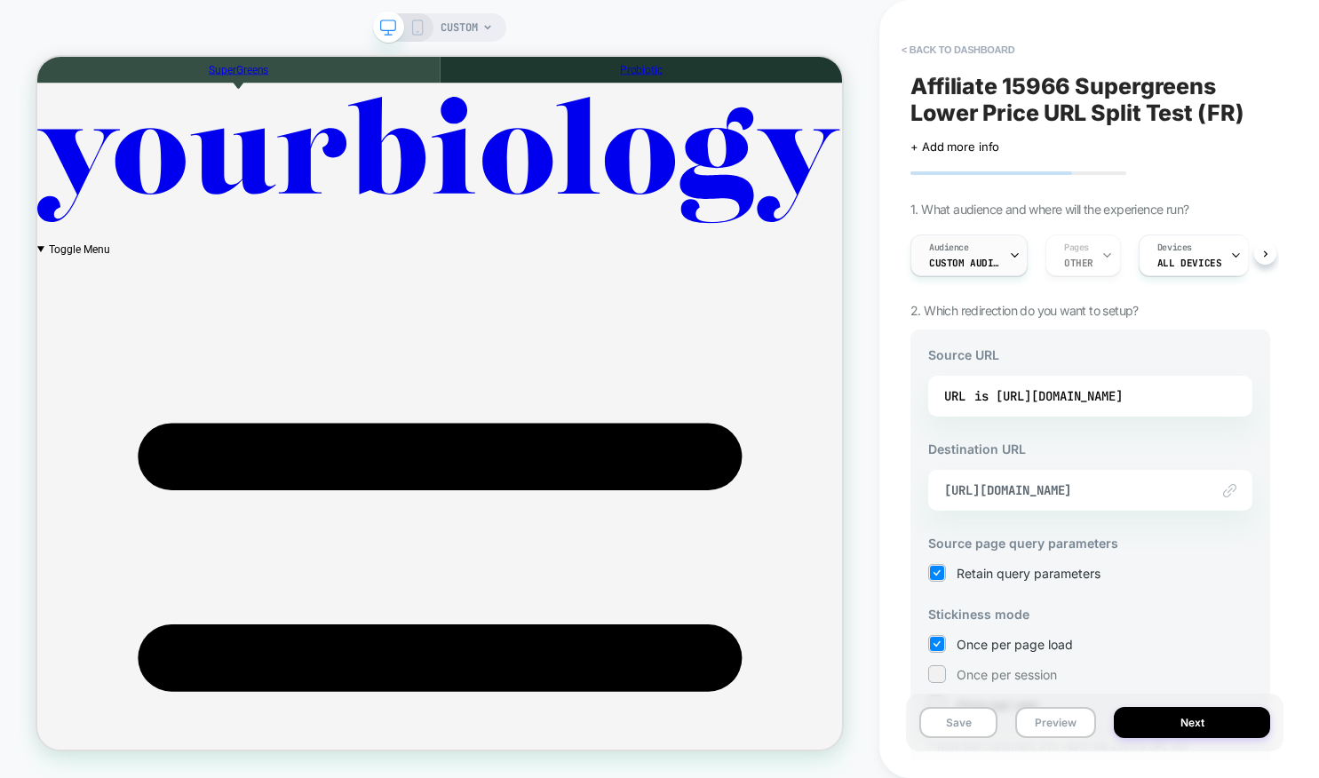
click at [983, 259] on span "Custom Audience" at bounding box center [964, 263] width 71 height 12
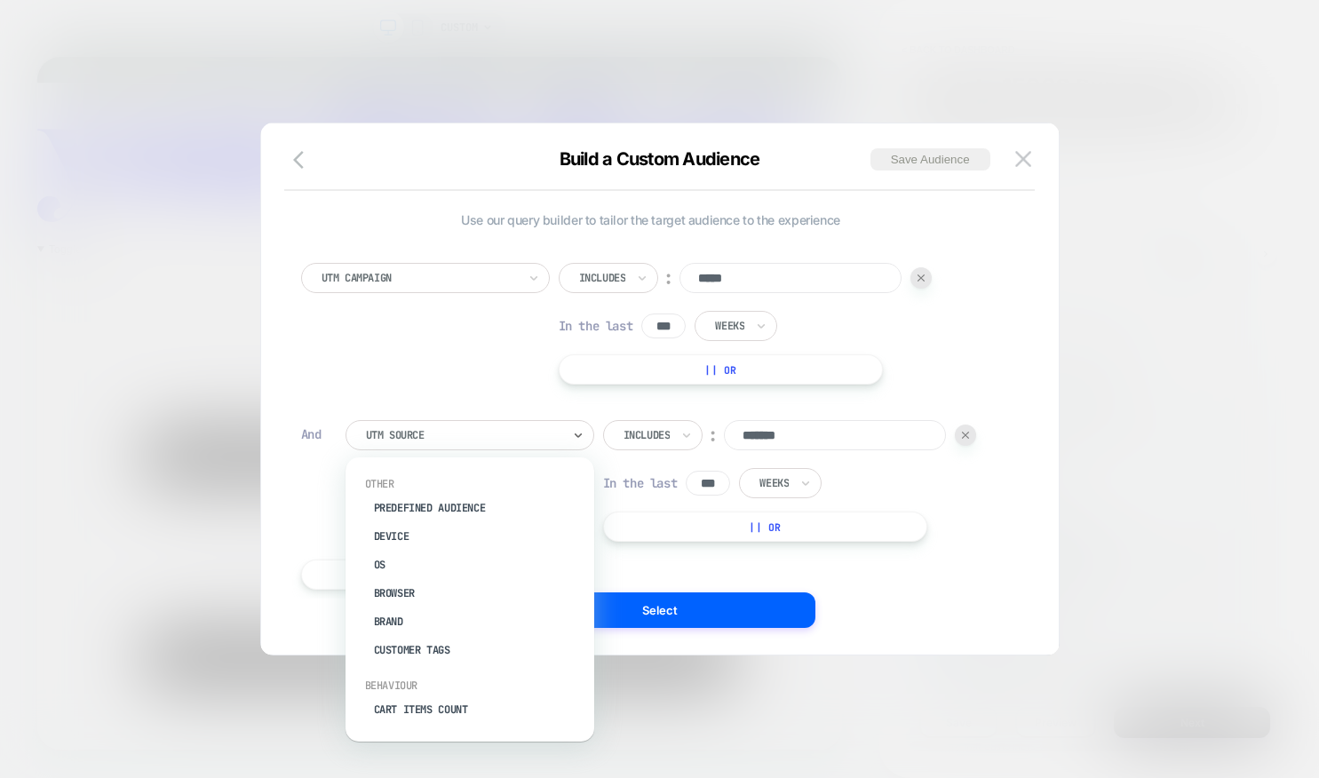
click at [464, 438] on div at bounding box center [463, 435] width 195 height 16
click at [650, 195] on div "Use our query builder to tailor the target audience to the experience UTM Campa…" at bounding box center [651, 389] width 744 height 460
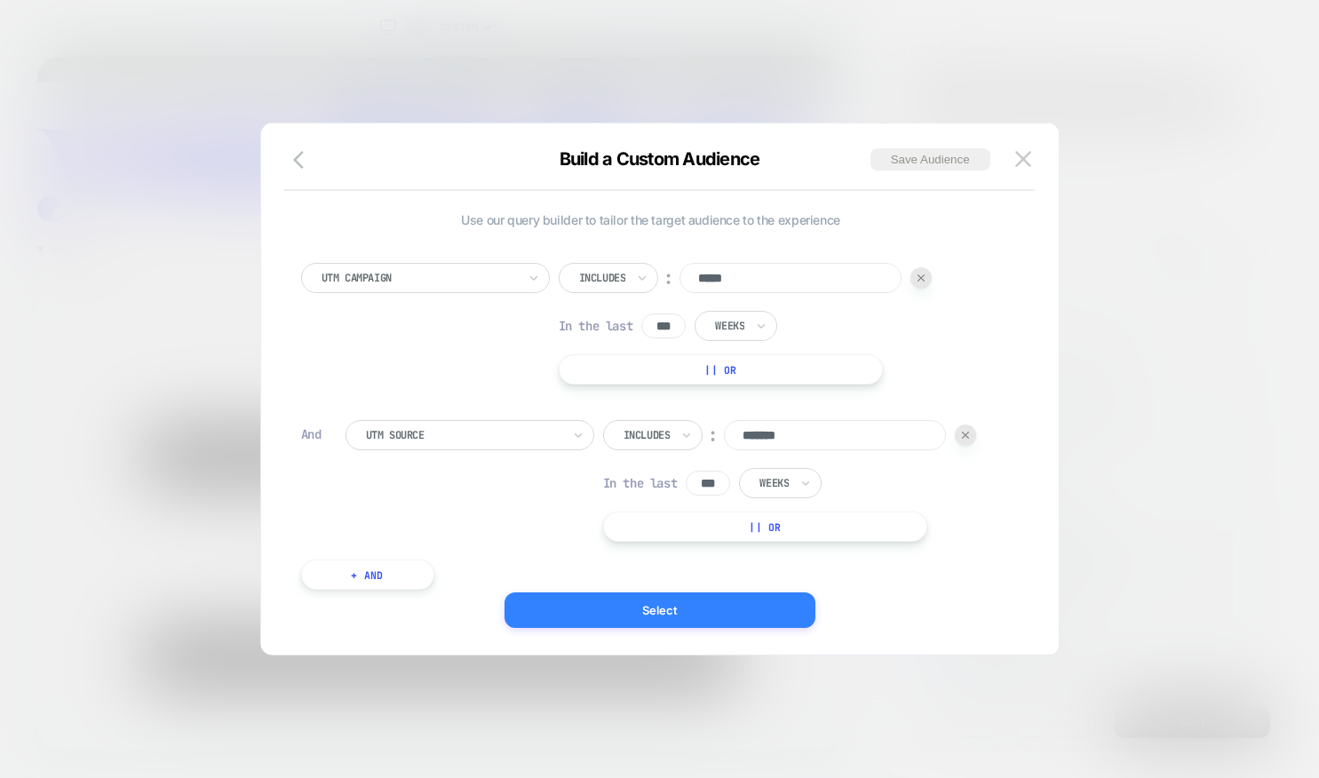
click at [662, 613] on button "Select" at bounding box center [660, 611] width 311 height 36
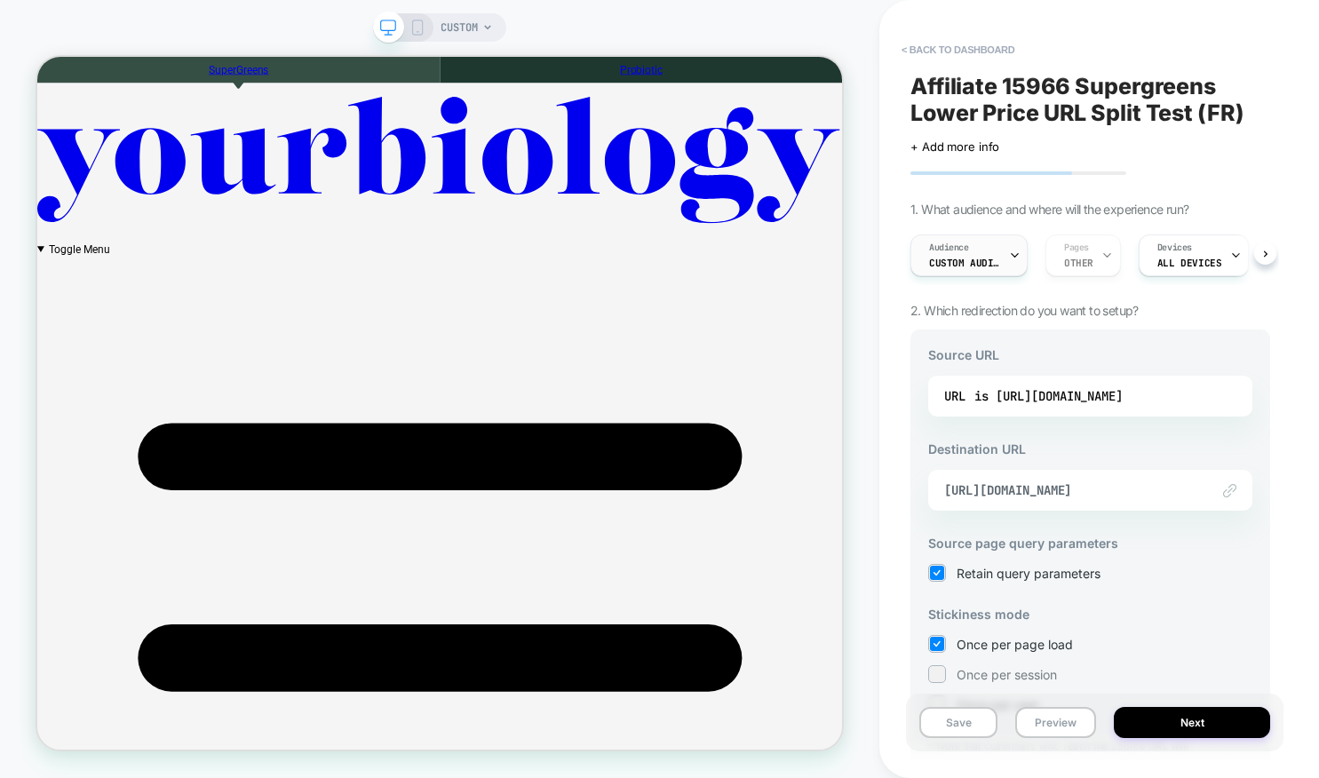
click at [1015, 253] on icon at bounding box center [1015, 256] width 12 height 12
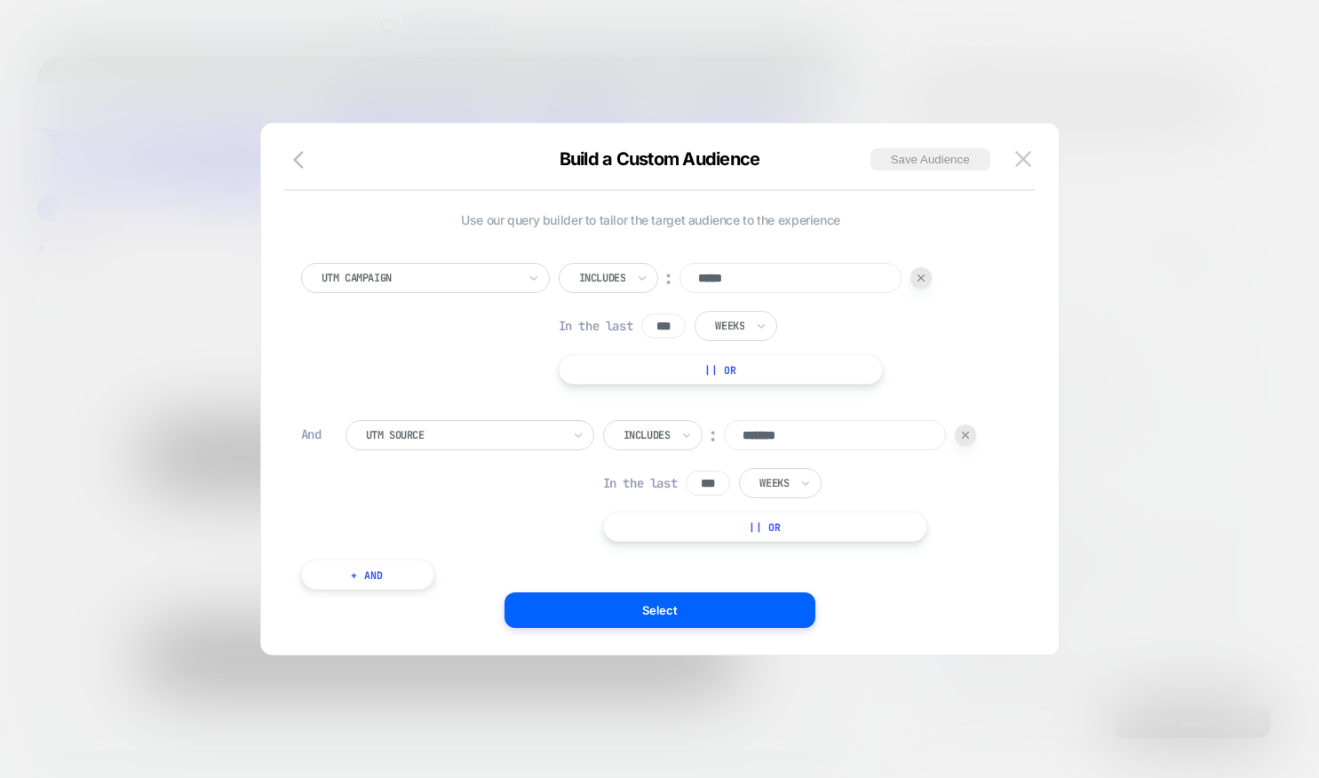
click at [665, 328] on input "***" at bounding box center [663, 326] width 44 height 25
click at [734, 324] on div at bounding box center [729, 326] width 29 height 16
click at [944, 325] on div "UTM Campaign Includes ︰ ***** In the last *** Weeks || Or" at bounding box center [651, 324] width 700 height 122
click at [967, 427] on div at bounding box center [965, 435] width 21 height 21
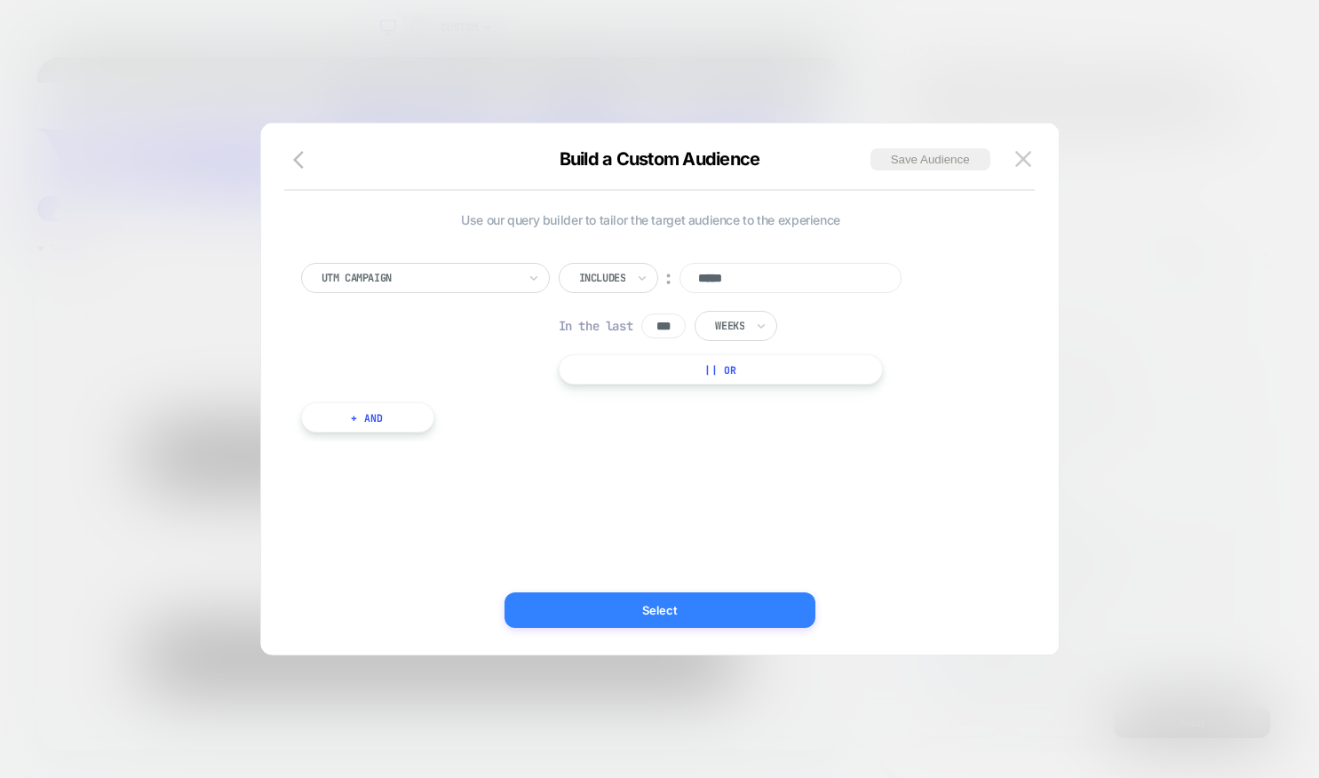
click at [617, 611] on button "Select" at bounding box center [660, 611] width 311 height 36
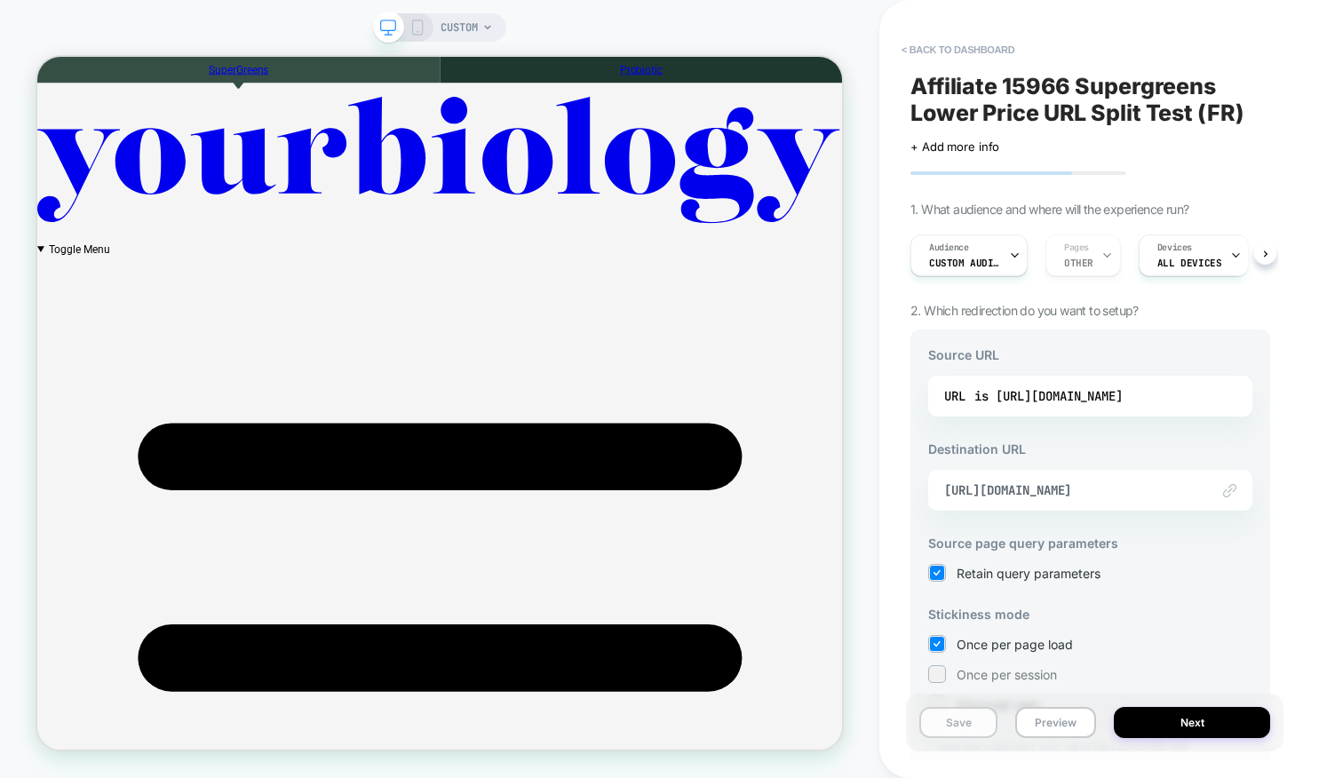
click at [945, 723] on button "Save" at bounding box center [958, 722] width 78 height 31
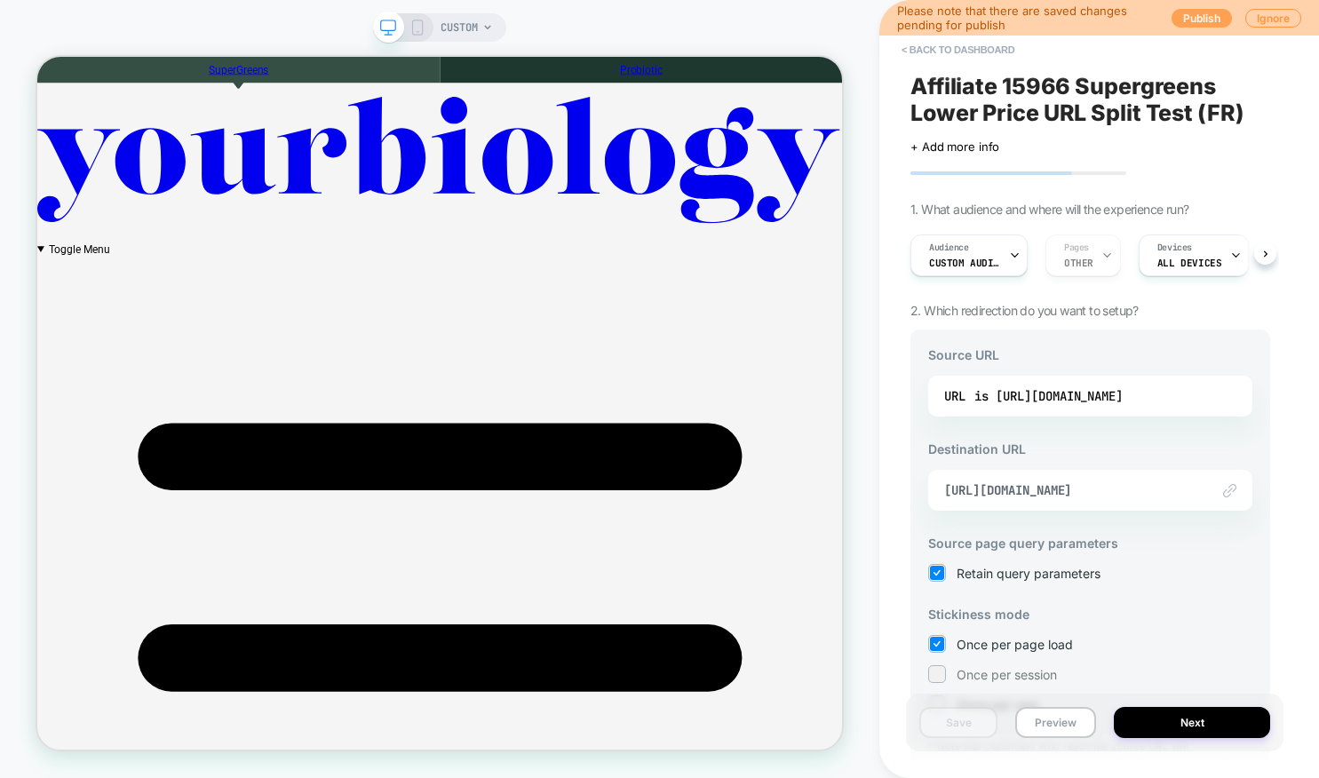
click at [1185, 19] on button "Publish" at bounding box center [1202, 18] width 60 height 19
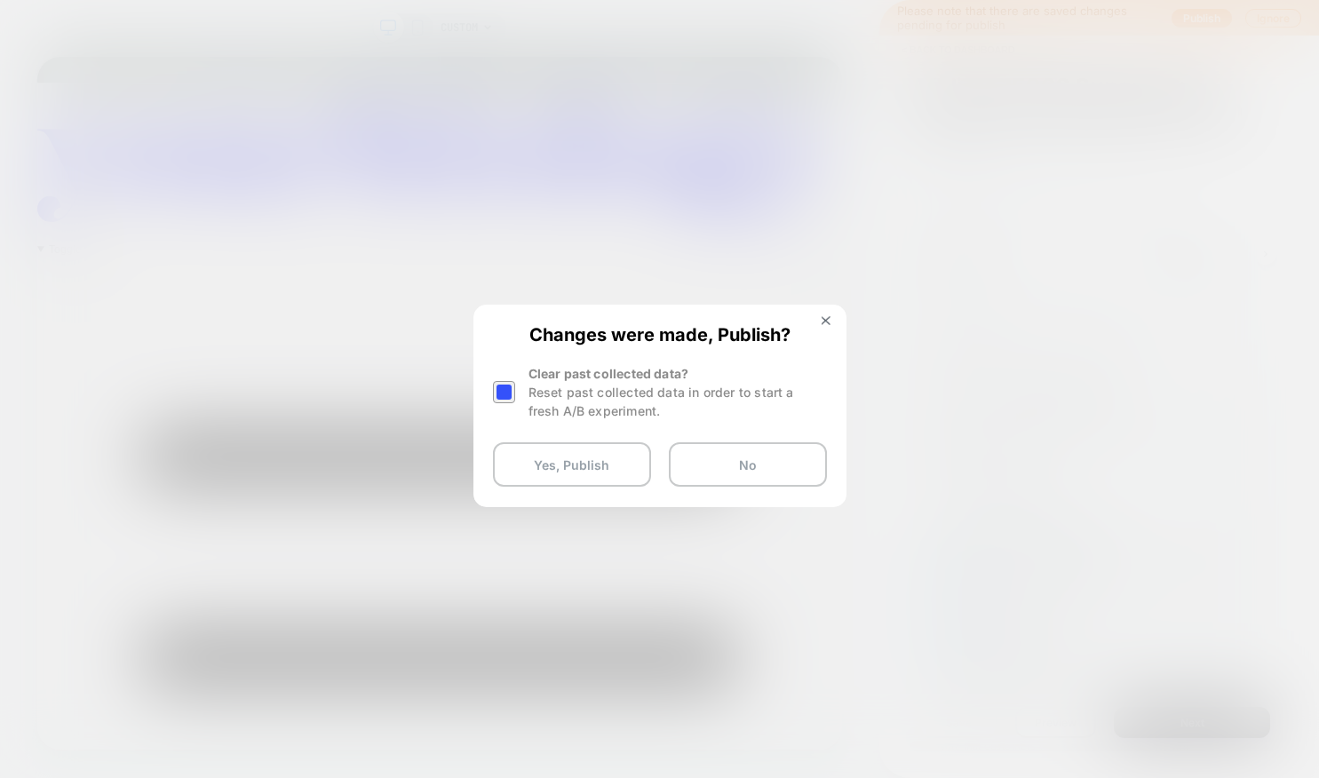
click at [507, 397] on div at bounding box center [504, 392] width 22 height 22
click at [531, 455] on button "Yes, Publish" at bounding box center [572, 464] width 158 height 44
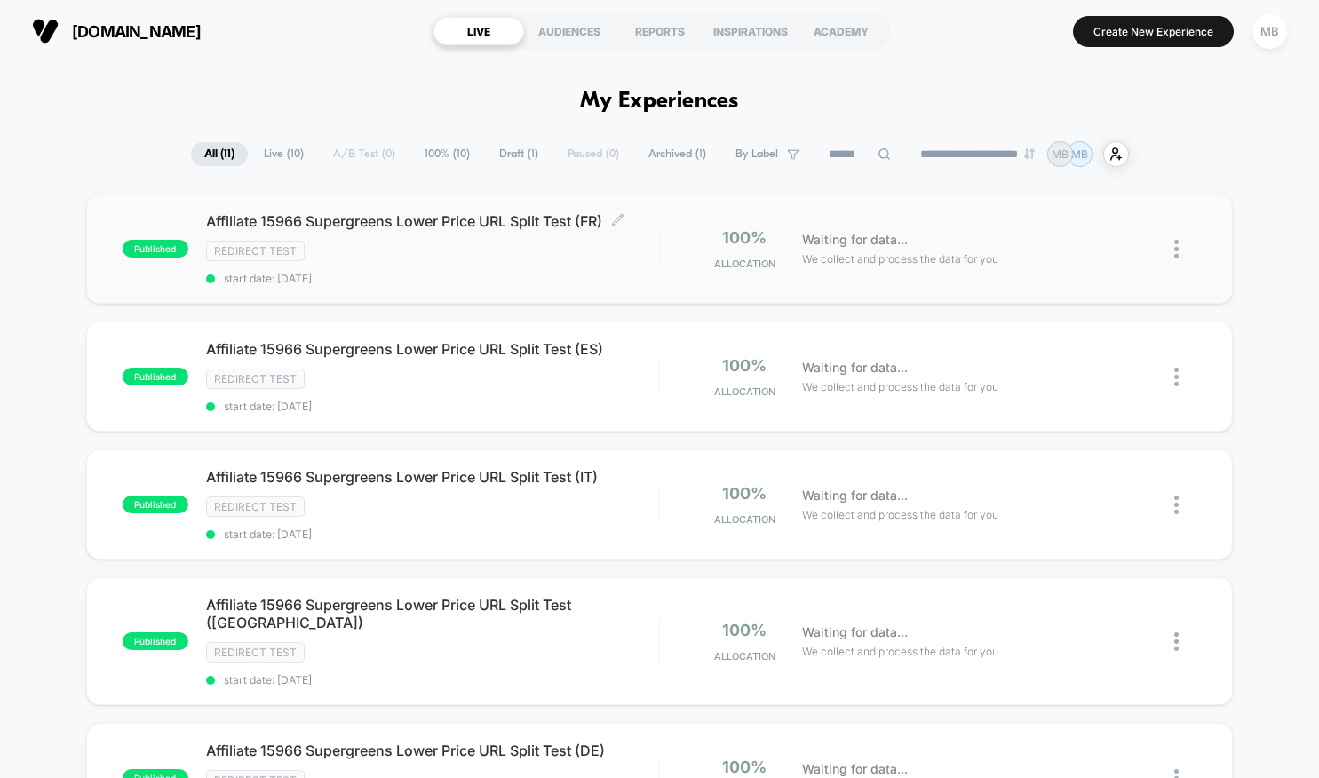
click at [510, 224] on span "Affiliate 15966 Supergreens Lower Price URL Split Test (FR) Click to edit exper…" at bounding box center [432, 221] width 453 height 18
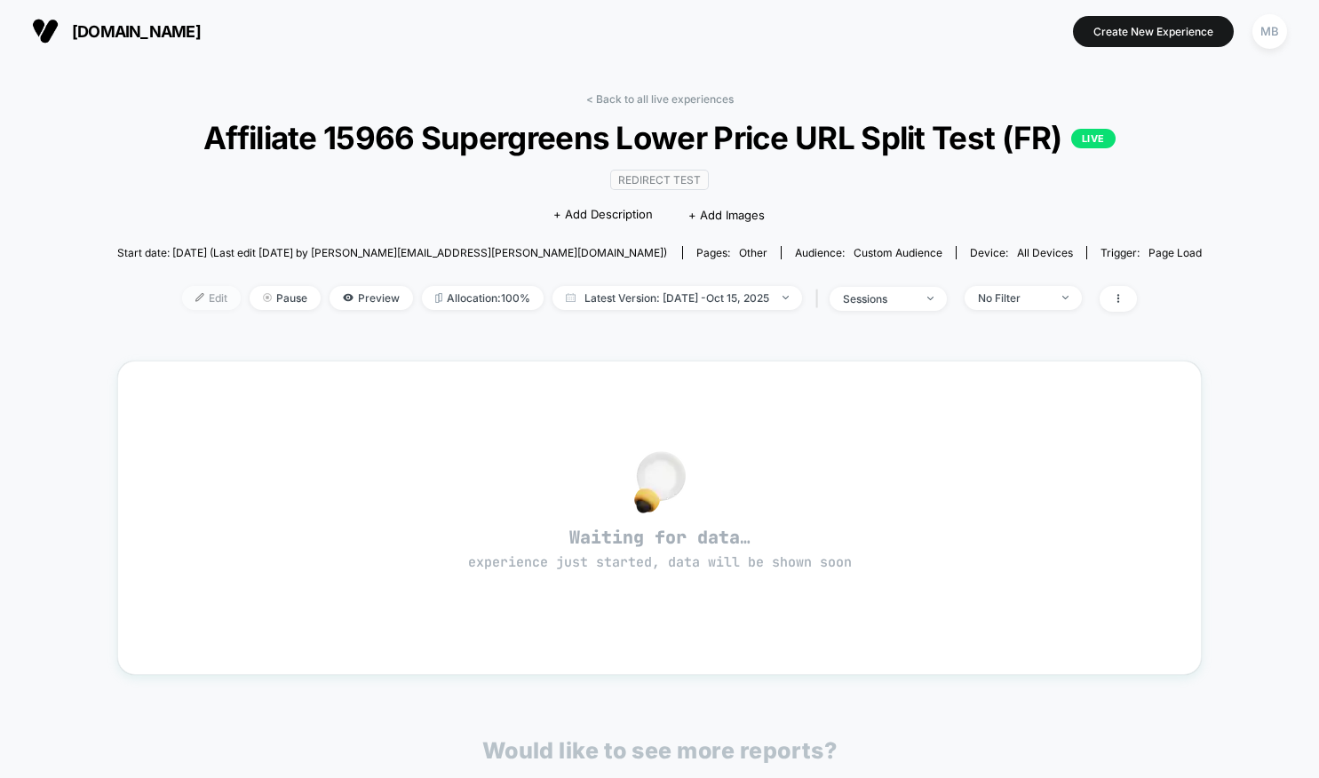
click at [199, 310] on span "Edit" at bounding box center [211, 298] width 59 height 24
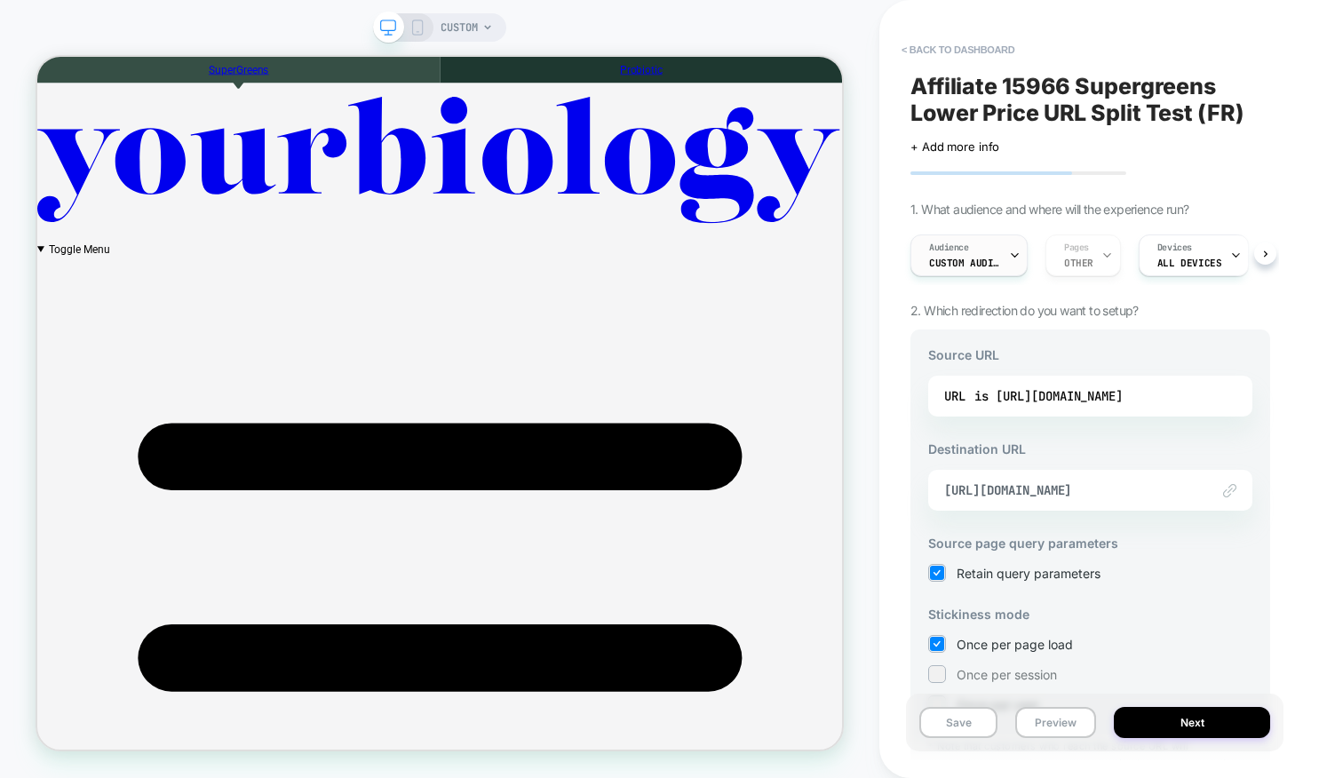
click at [1007, 260] on div "Audience Custom Audience" at bounding box center [964, 255] width 107 height 40
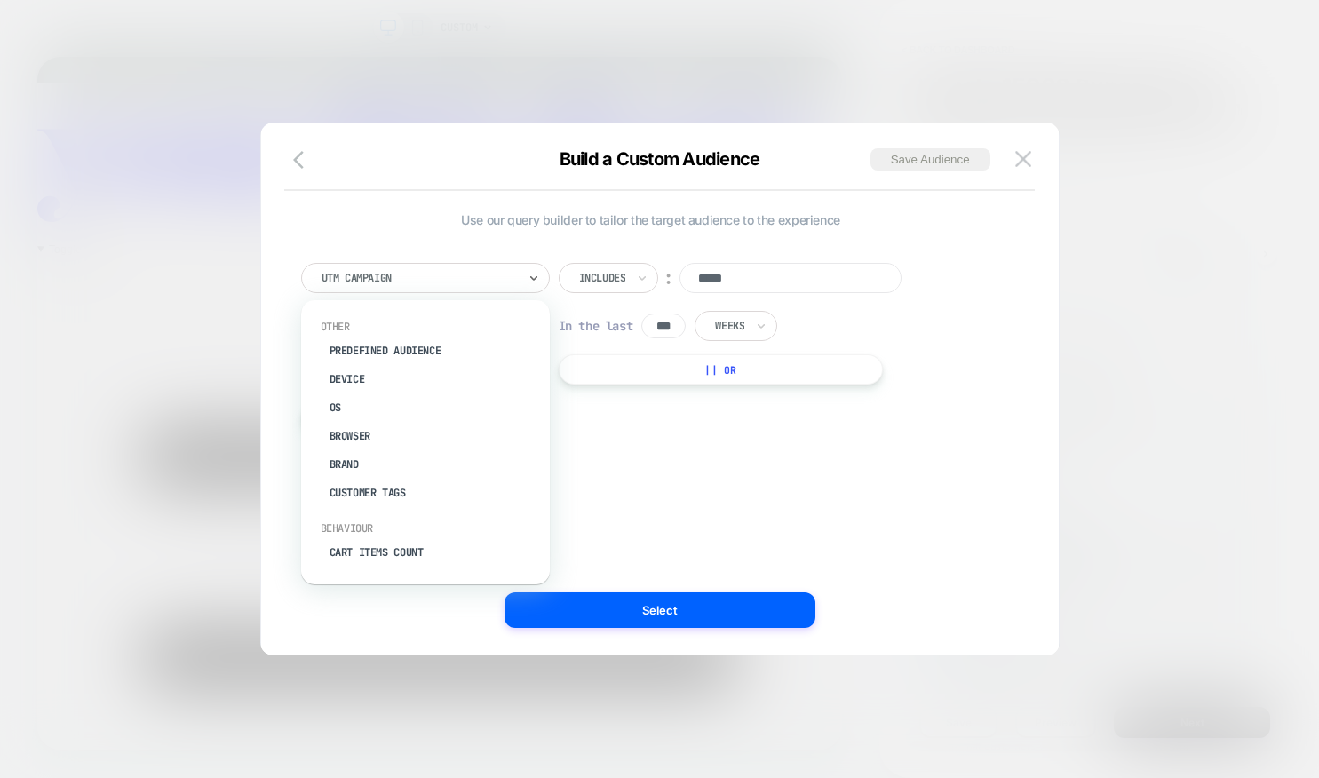
click at [434, 273] on div at bounding box center [419, 278] width 195 height 16
click at [615, 176] on div "Build a Custom Audience Save Audience" at bounding box center [660, 169] width 798 height 43
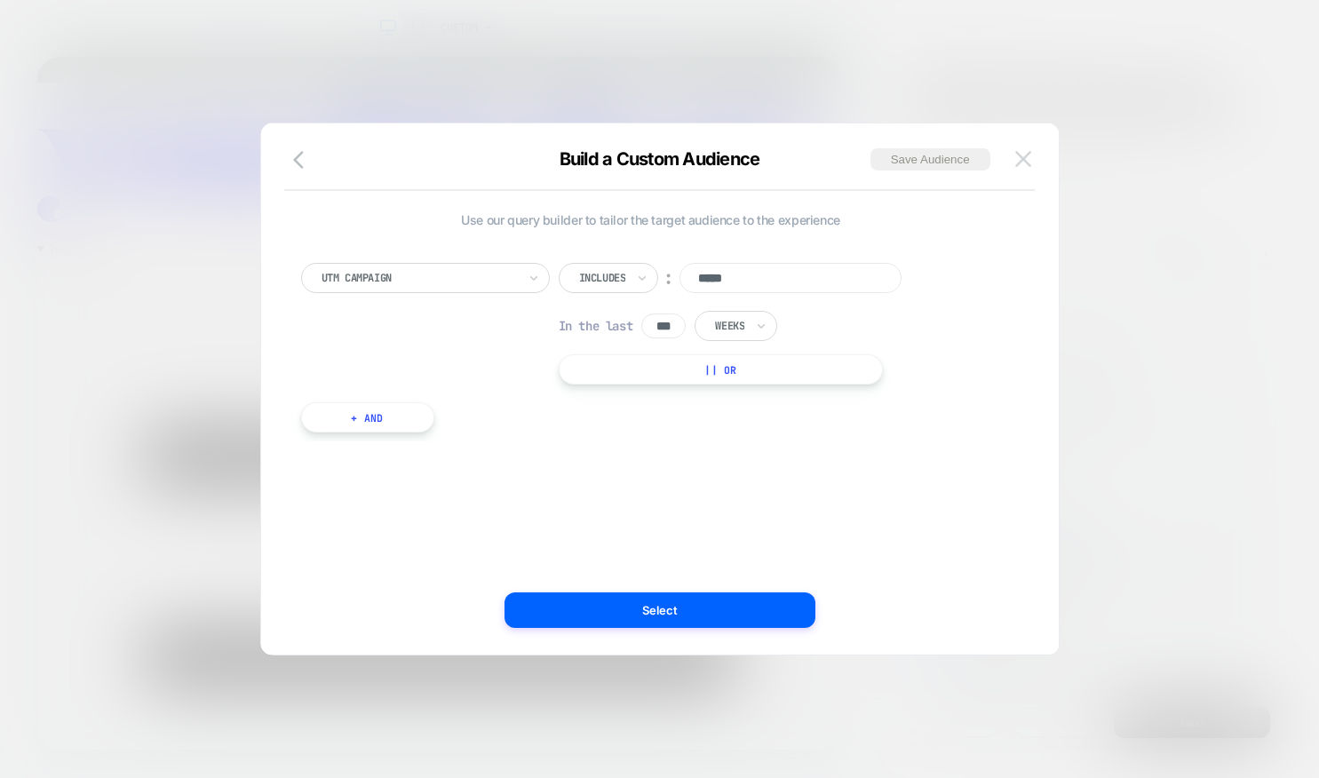
click at [1018, 162] on img at bounding box center [1023, 158] width 16 height 15
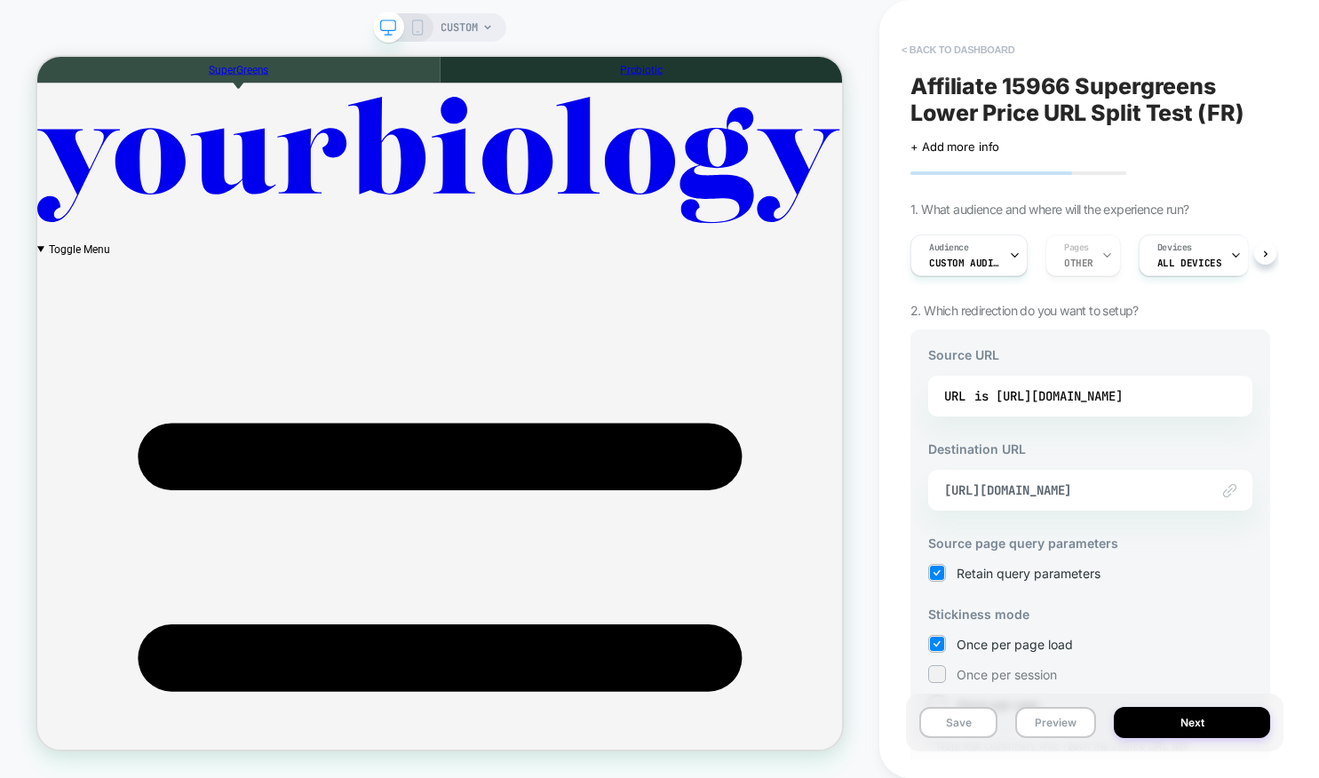
click at [947, 50] on button "< back to dashboard" at bounding box center [958, 50] width 131 height 28
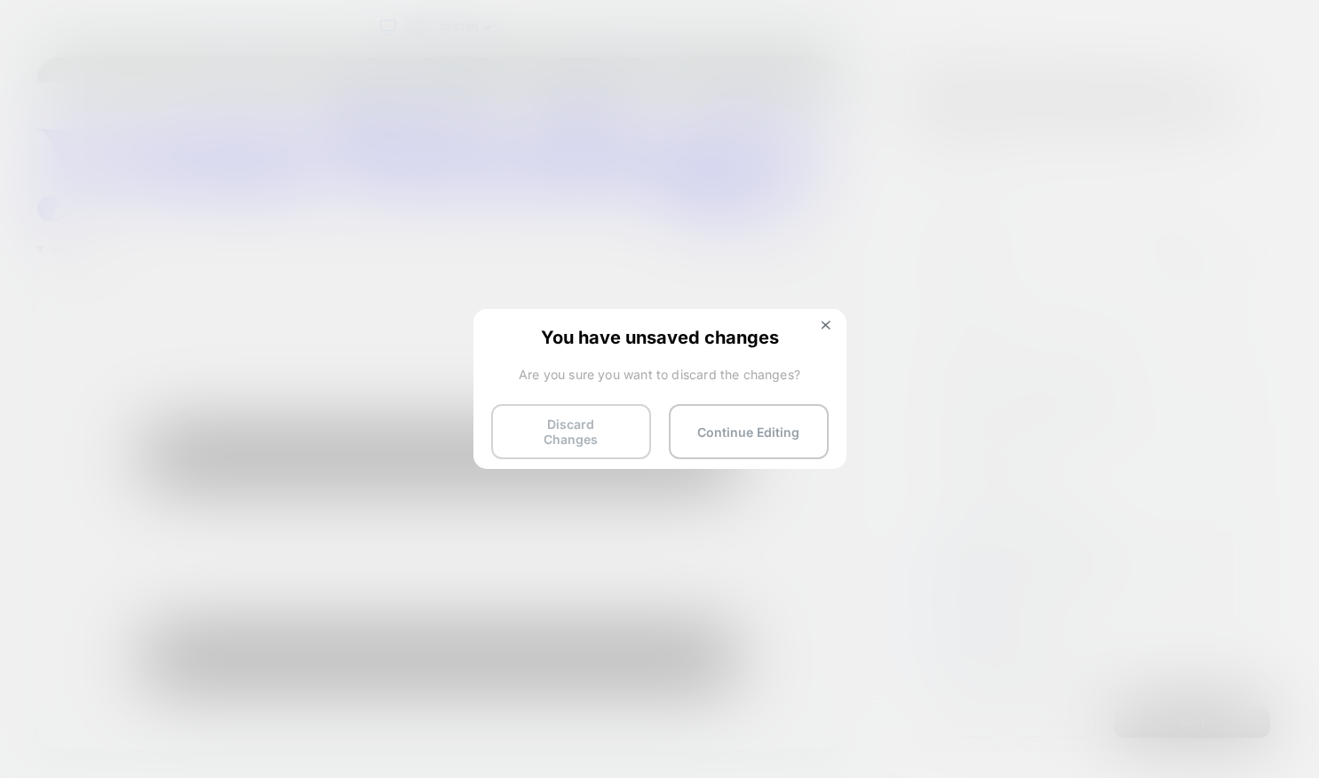
click at [562, 417] on button "Discard Changes" at bounding box center [571, 431] width 160 height 55
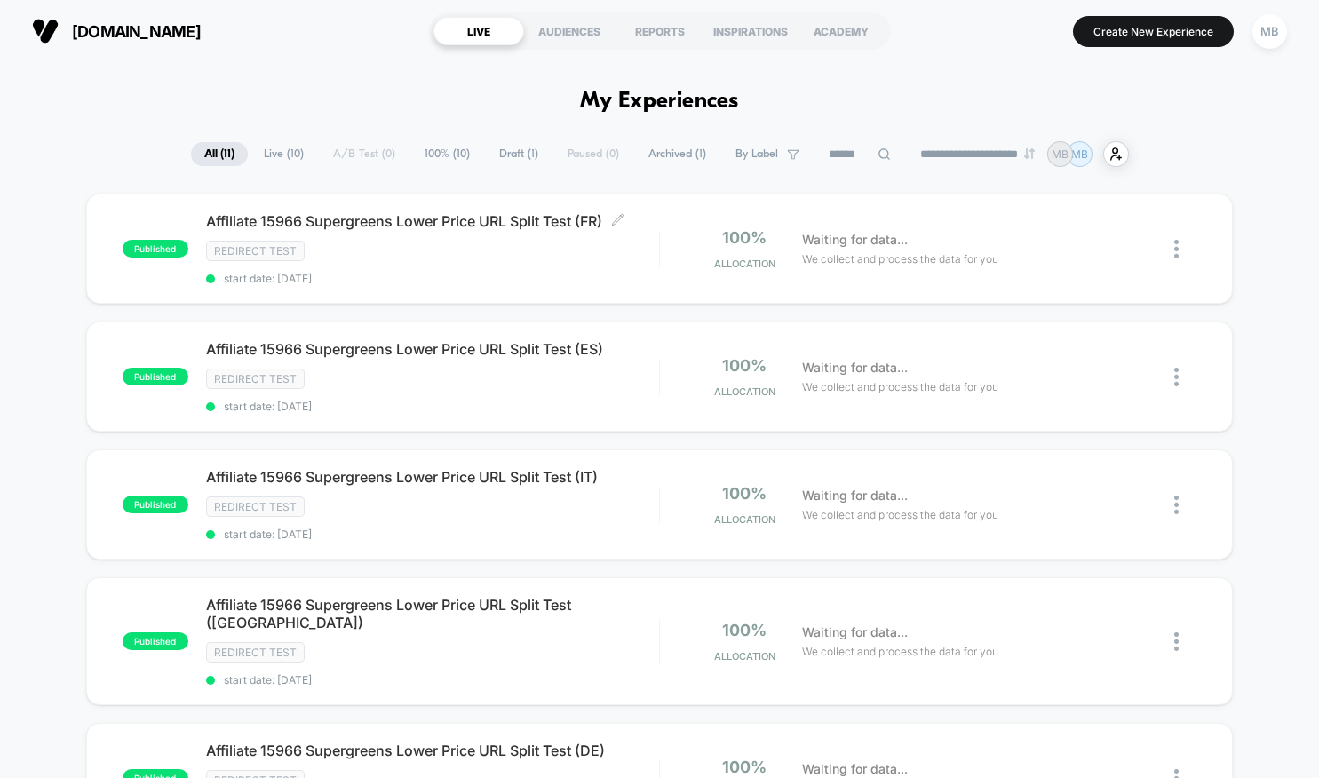
click at [518, 227] on span "Affiliate 15966 Supergreens Lower Price URL Split Test (FR) Click to edit exper…" at bounding box center [432, 221] width 453 height 18
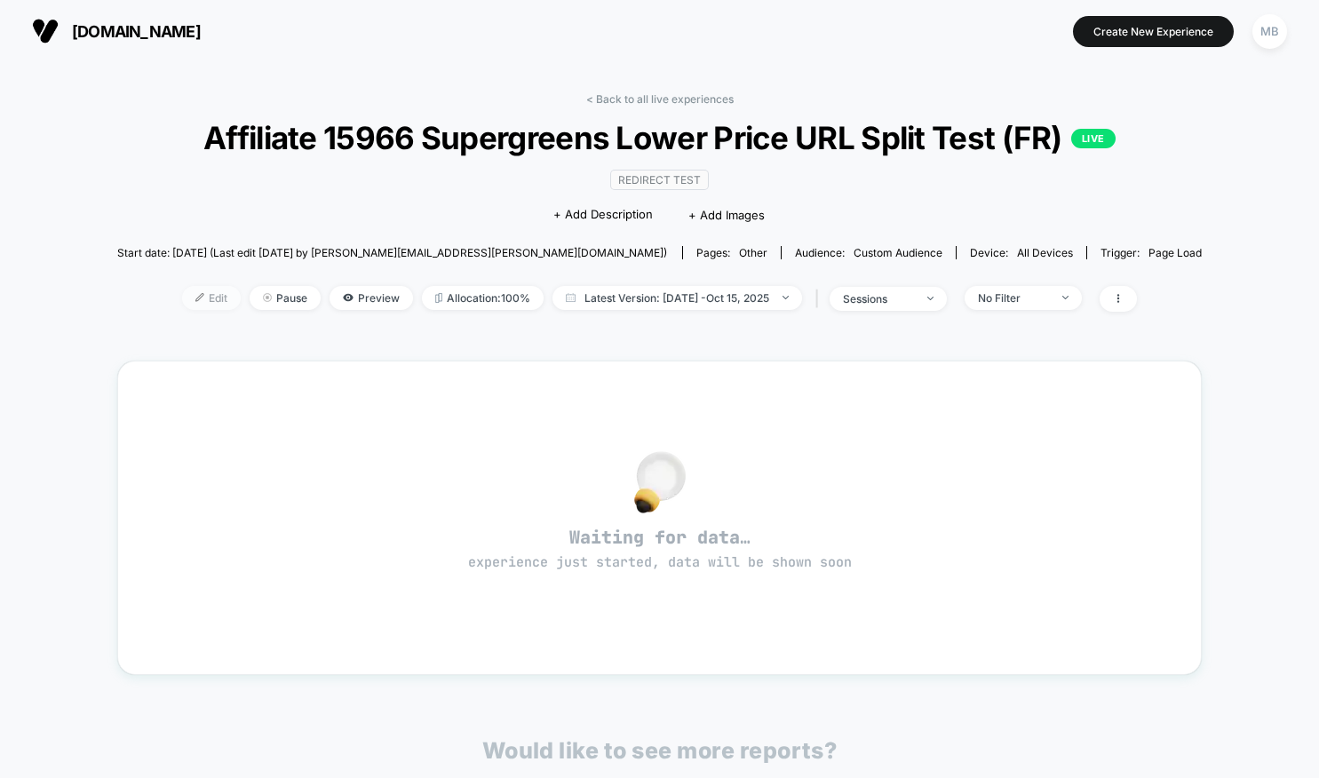
click at [210, 310] on span "Edit" at bounding box center [211, 298] width 59 height 24
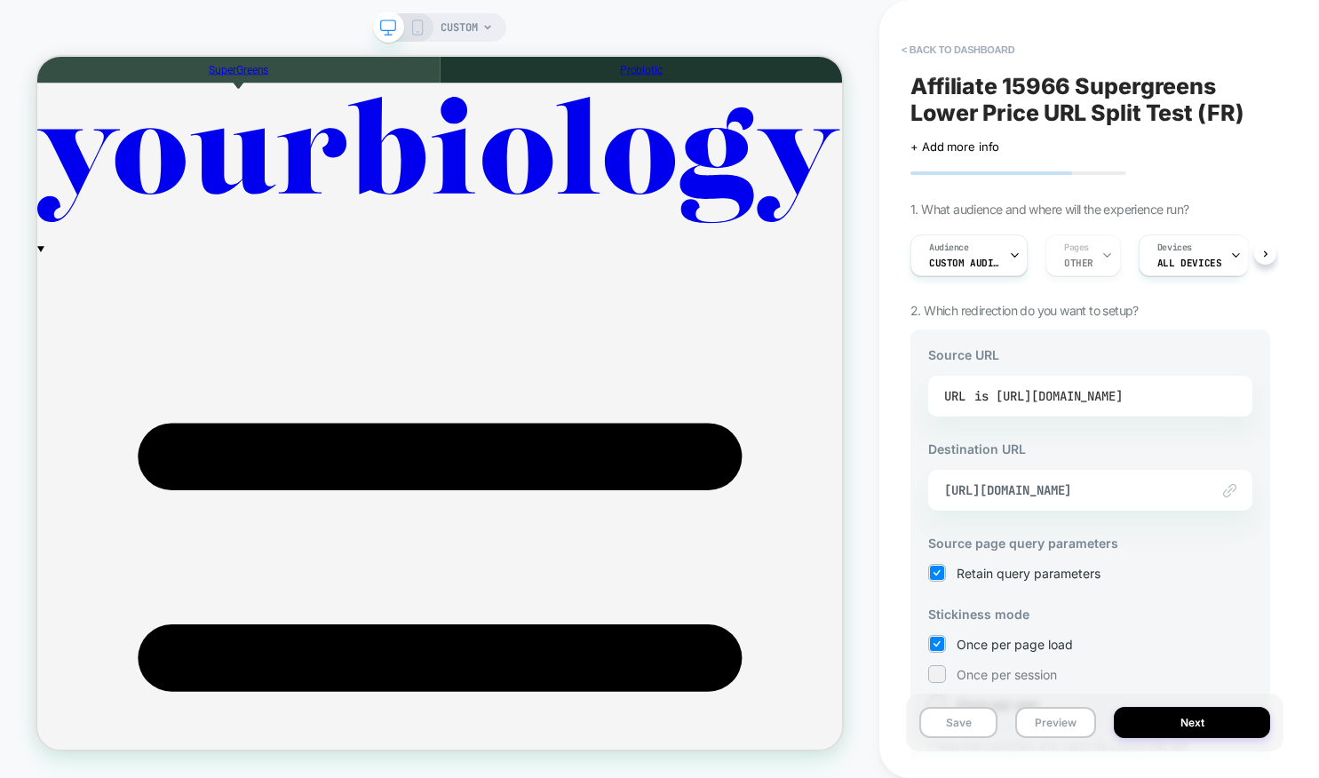
click at [1060, 400] on div "is [URL][DOMAIN_NAME]" at bounding box center [1049, 396] width 148 height 27
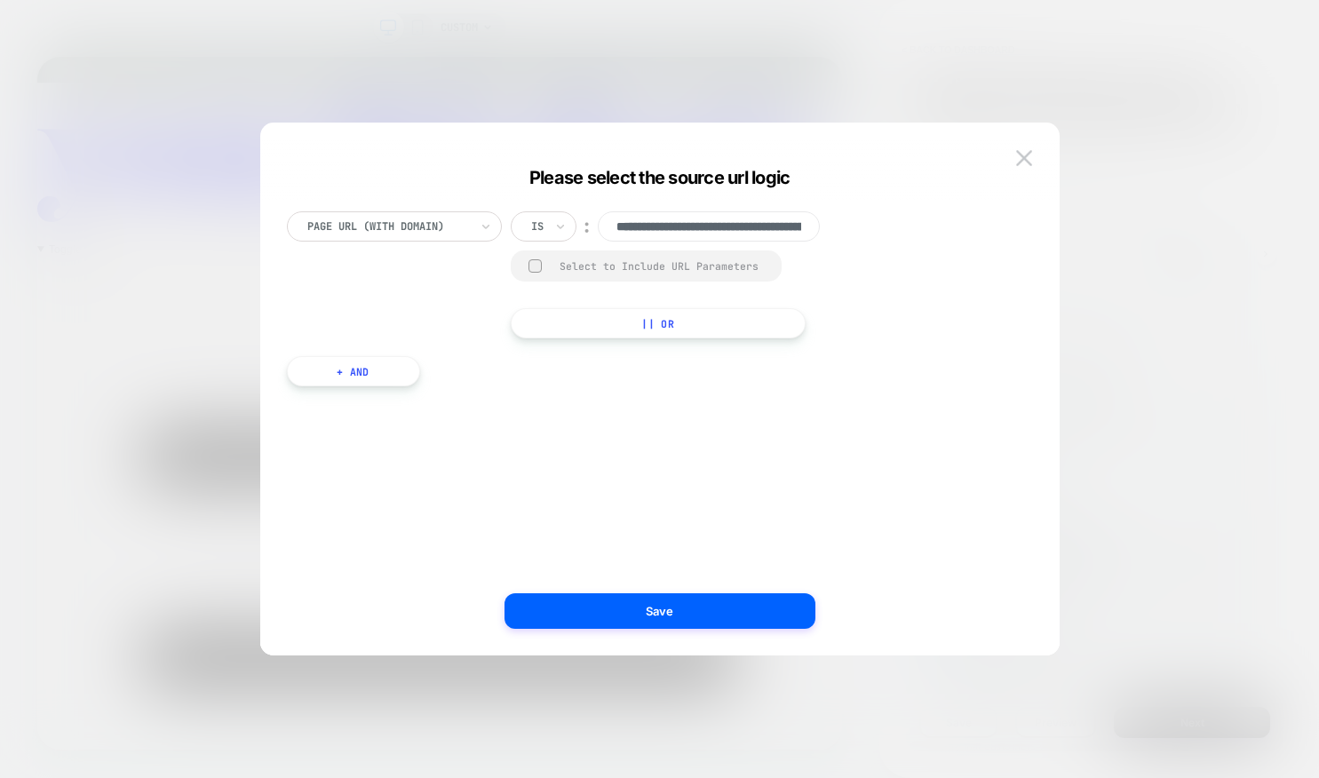
scroll to position [0, 144]
click at [566, 225] on icon at bounding box center [560, 227] width 12 height 18
click at [567, 331] on div "Includes" at bounding box center [586, 332] width 115 height 28
click at [374, 374] on button "+ And" at bounding box center [353, 371] width 133 height 30
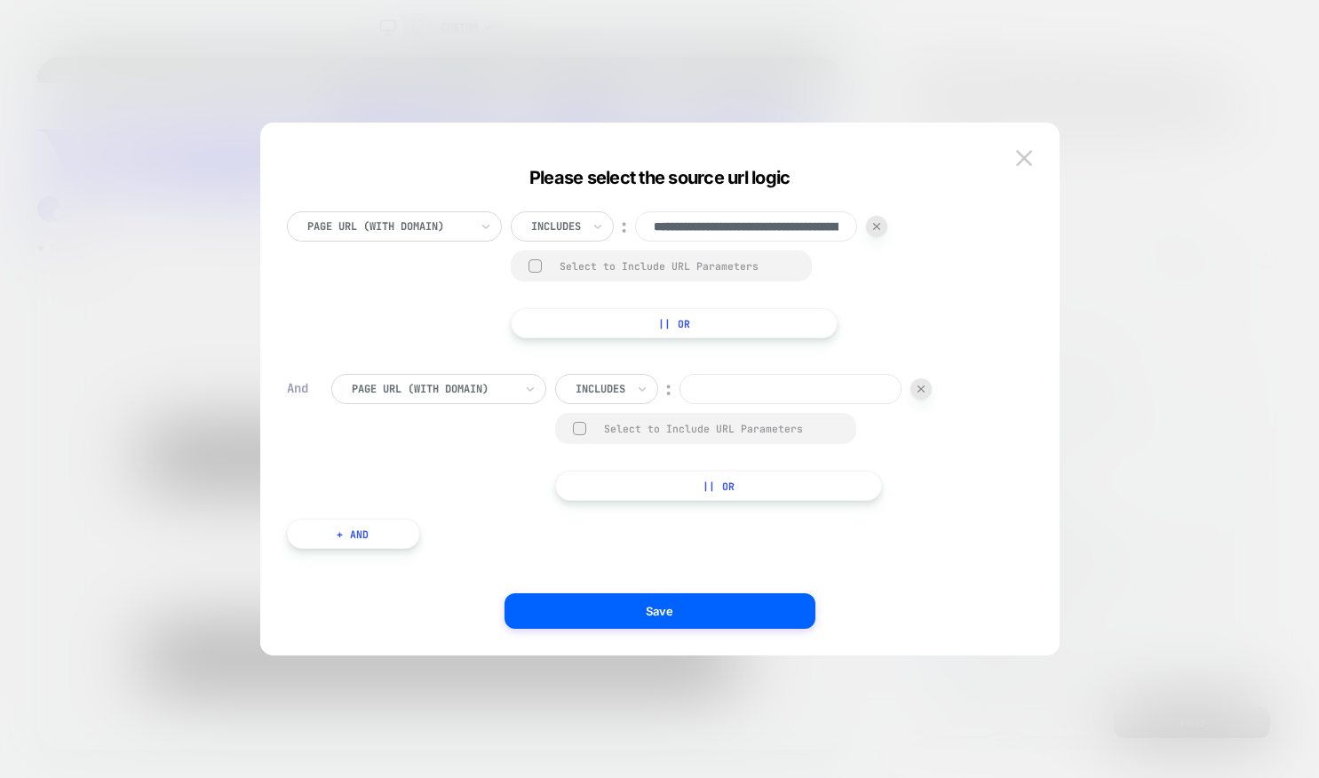
click at [482, 393] on div at bounding box center [433, 389] width 162 height 16
click at [609, 386] on div at bounding box center [601, 389] width 50 height 16
click at [604, 526] on div "Not includes" at bounding box center [630, 523] width 115 height 28
click at [728, 390] on input at bounding box center [815, 389] width 222 height 30
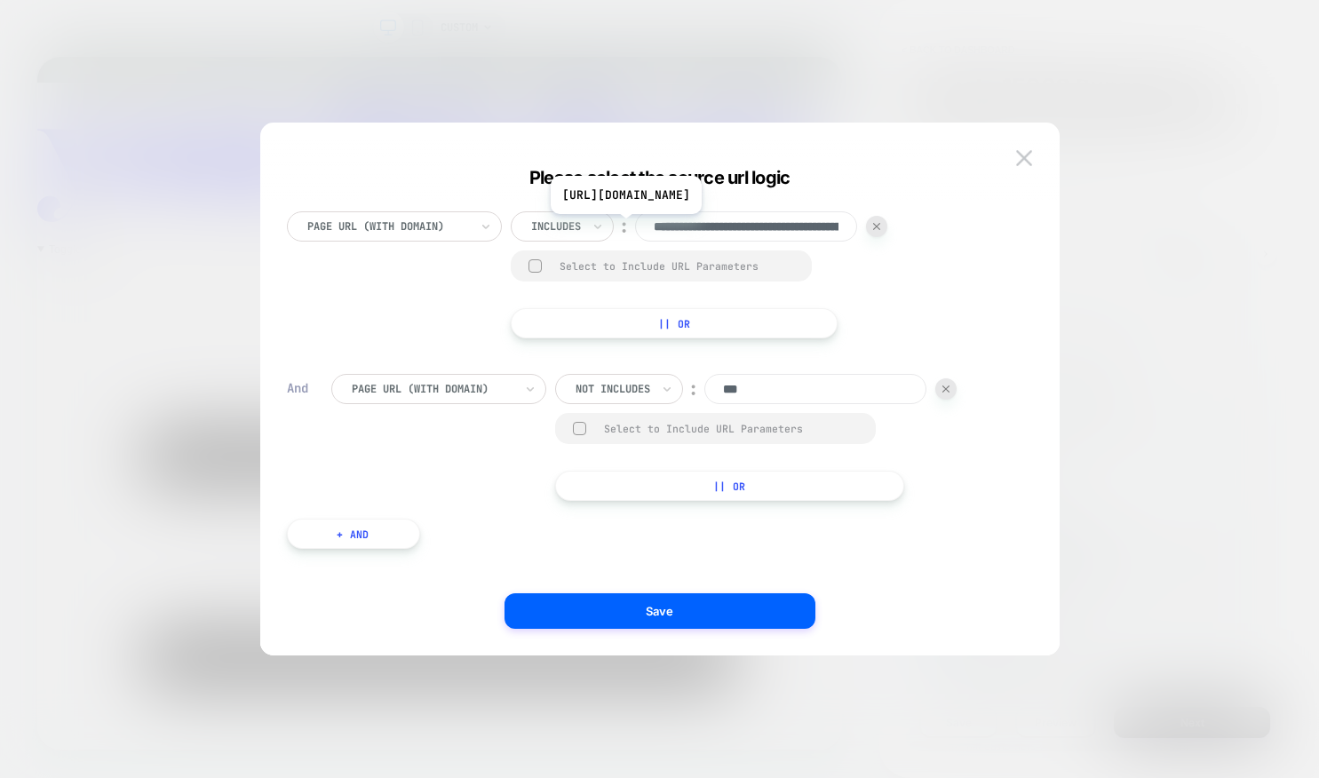
type input "***"
drag, startPoint x: 715, startPoint y: 227, endPoint x: 649, endPoint y: 222, distance: 66.8
click at [649, 222] on input "**********" at bounding box center [746, 226] width 222 height 30
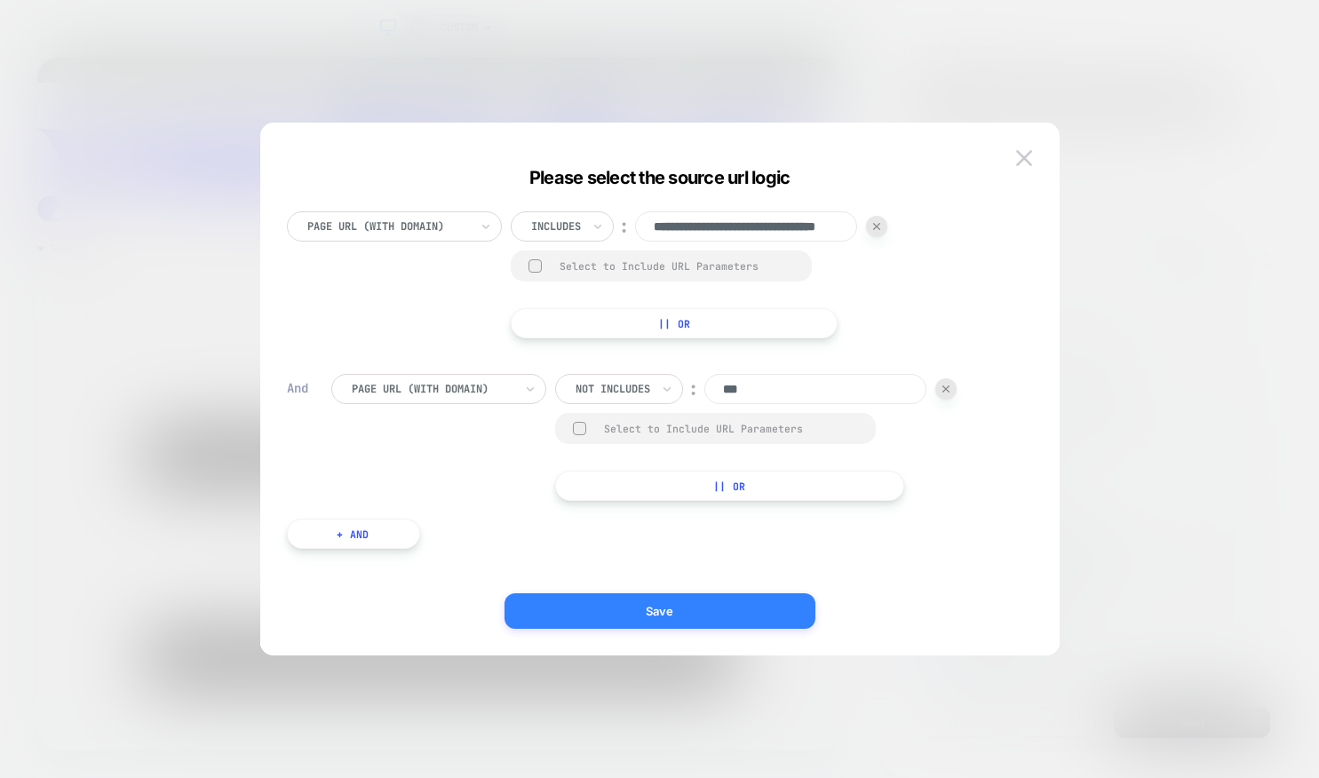
type input "**********"
click at [659, 617] on button "Save" at bounding box center [660, 611] width 311 height 36
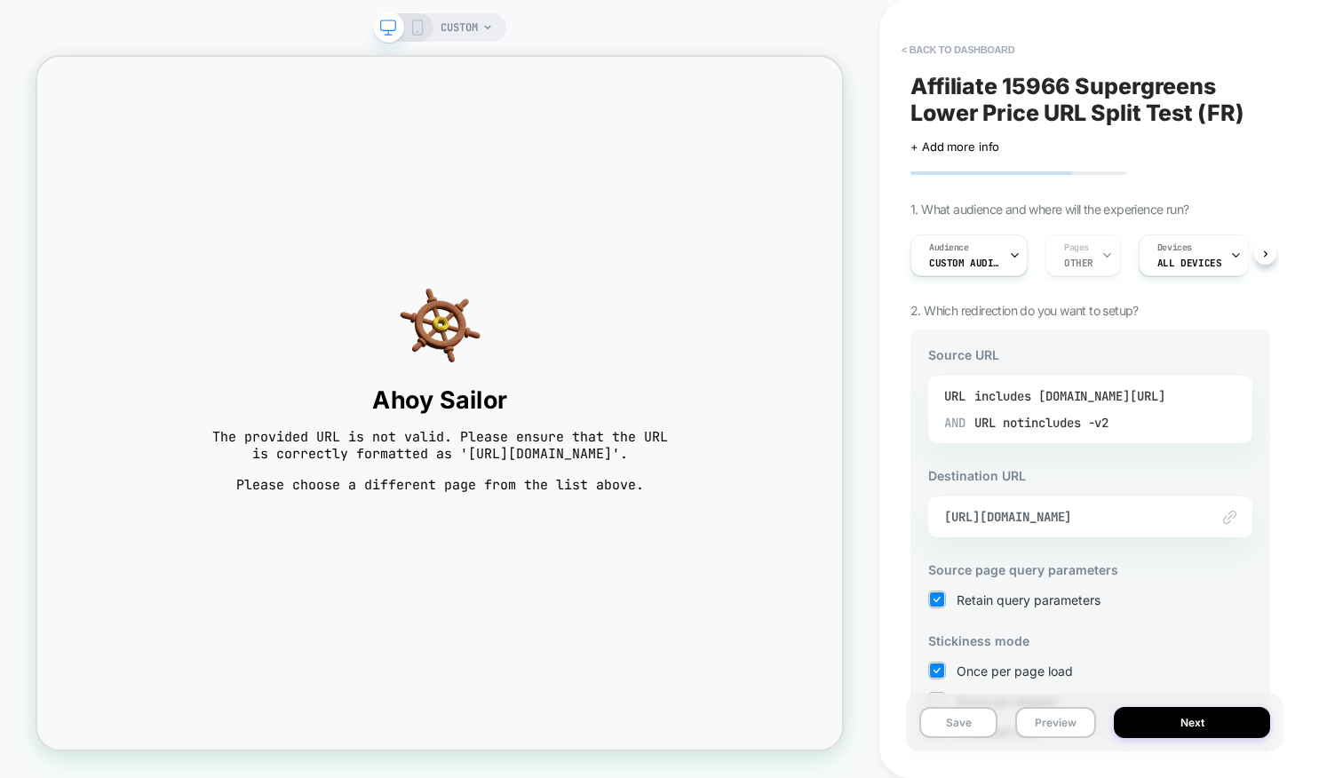
click at [1055, 394] on div "includes [DOMAIN_NAME][URL]" at bounding box center [1070, 396] width 191 height 27
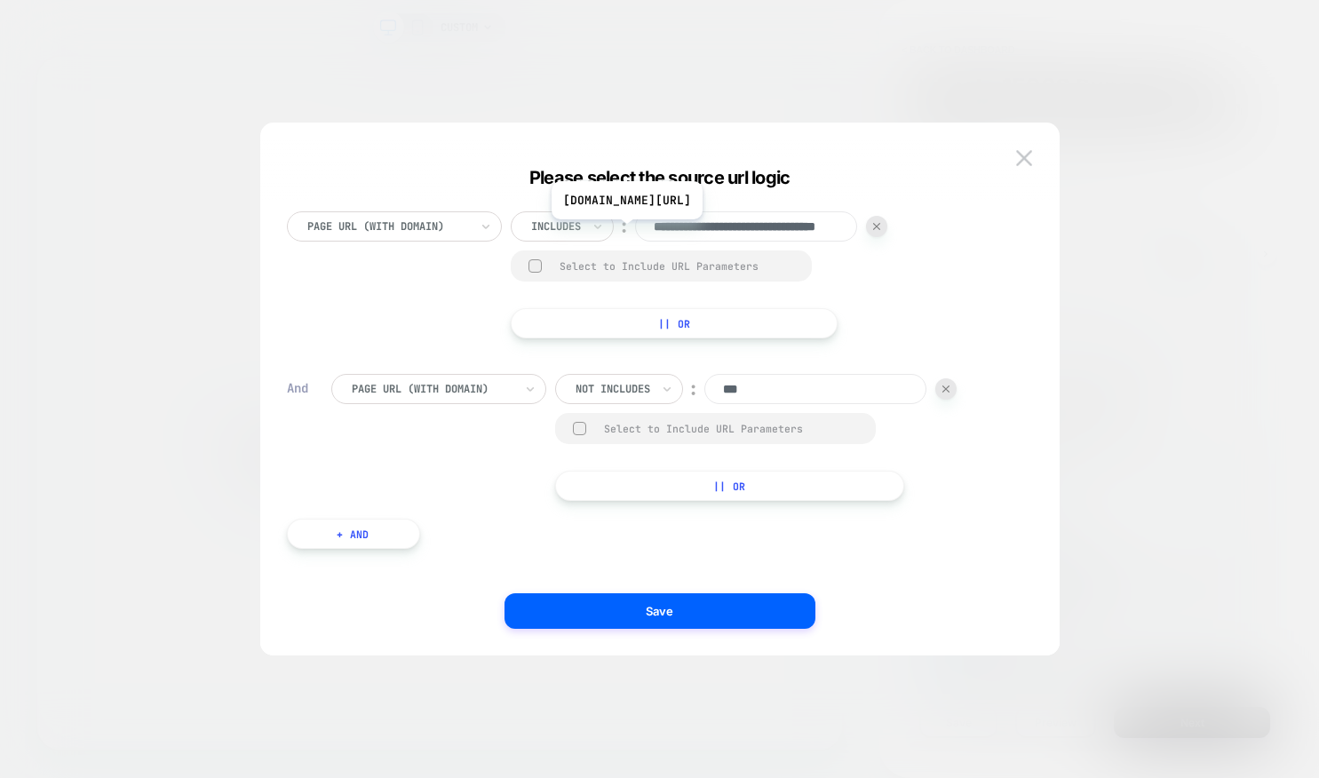
click at [683, 223] on input "**********" at bounding box center [746, 226] width 222 height 30
click at [426, 225] on div at bounding box center [388, 227] width 162 height 16
click at [661, 227] on input "**********" at bounding box center [746, 226] width 222 height 30
click at [653, 222] on input "**********" at bounding box center [746, 226] width 222 height 30
type input "**********"
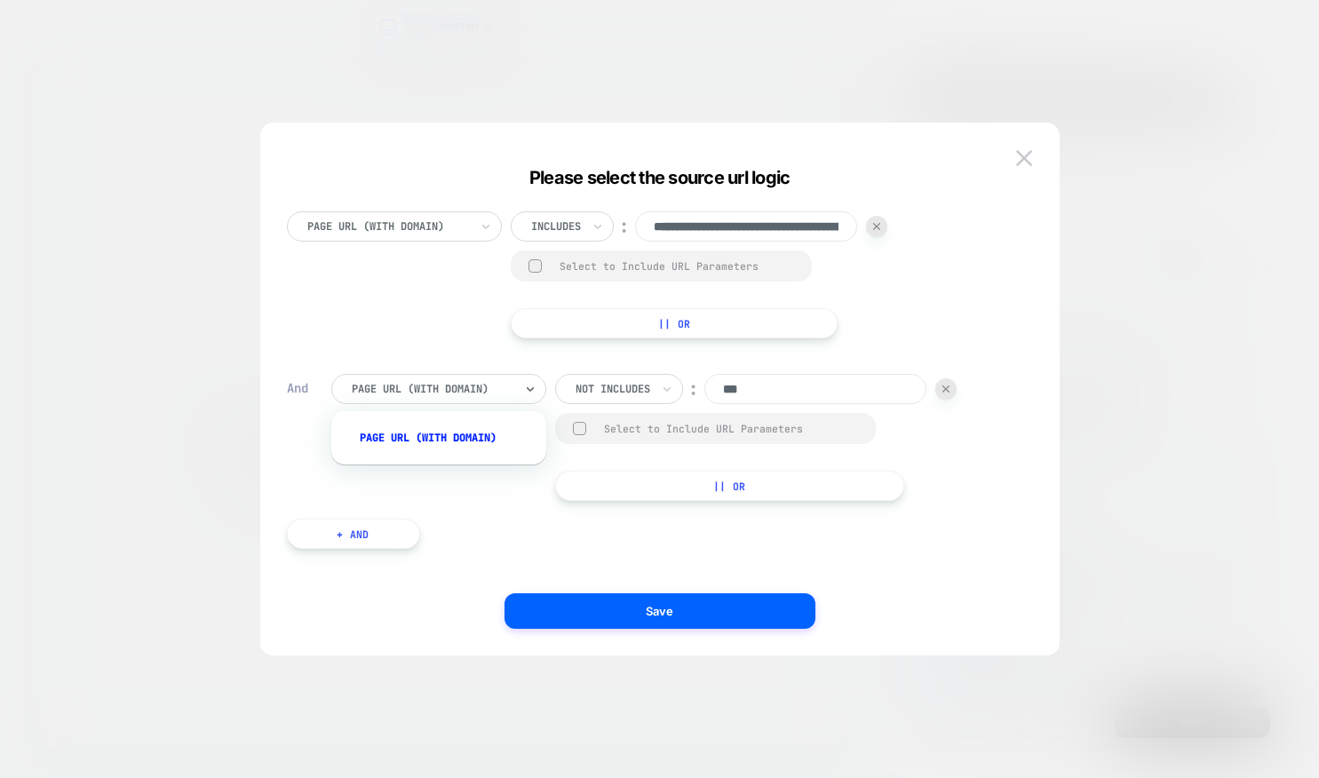
click at [539, 392] on div "Page Url (WITH DOMAIN)" at bounding box center [438, 389] width 215 height 30
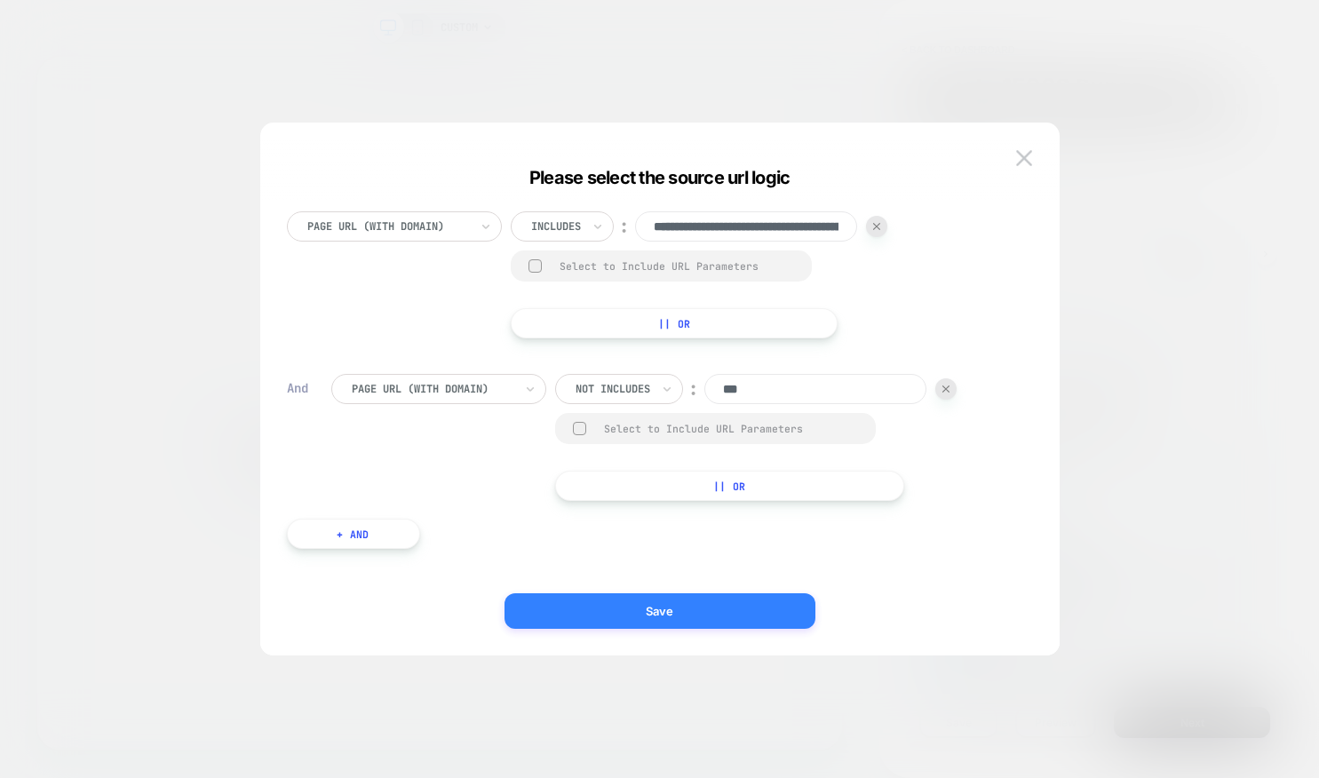
click at [608, 615] on button "Save" at bounding box center [660, 611] width 311 height 36
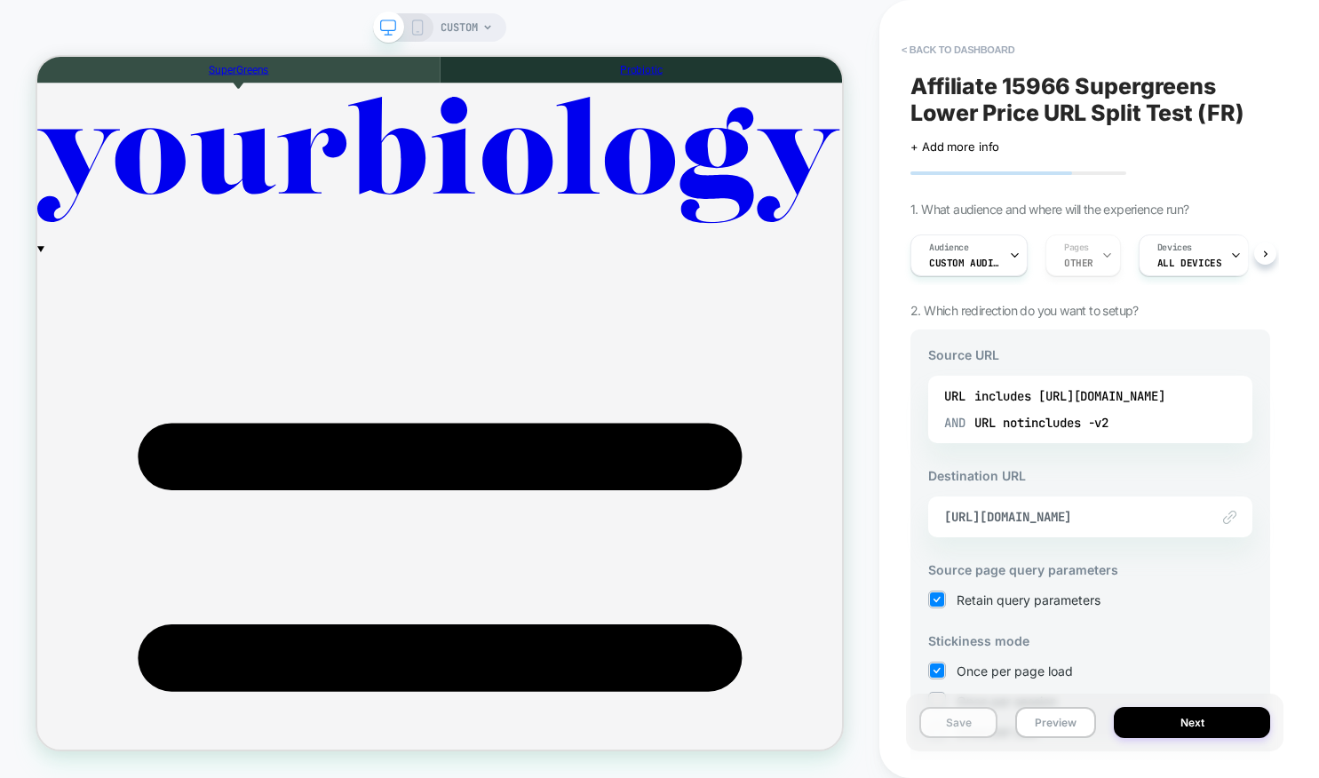
click at [969, 716] on button "Save" at bounding box center [958, 722] width 78 height 31
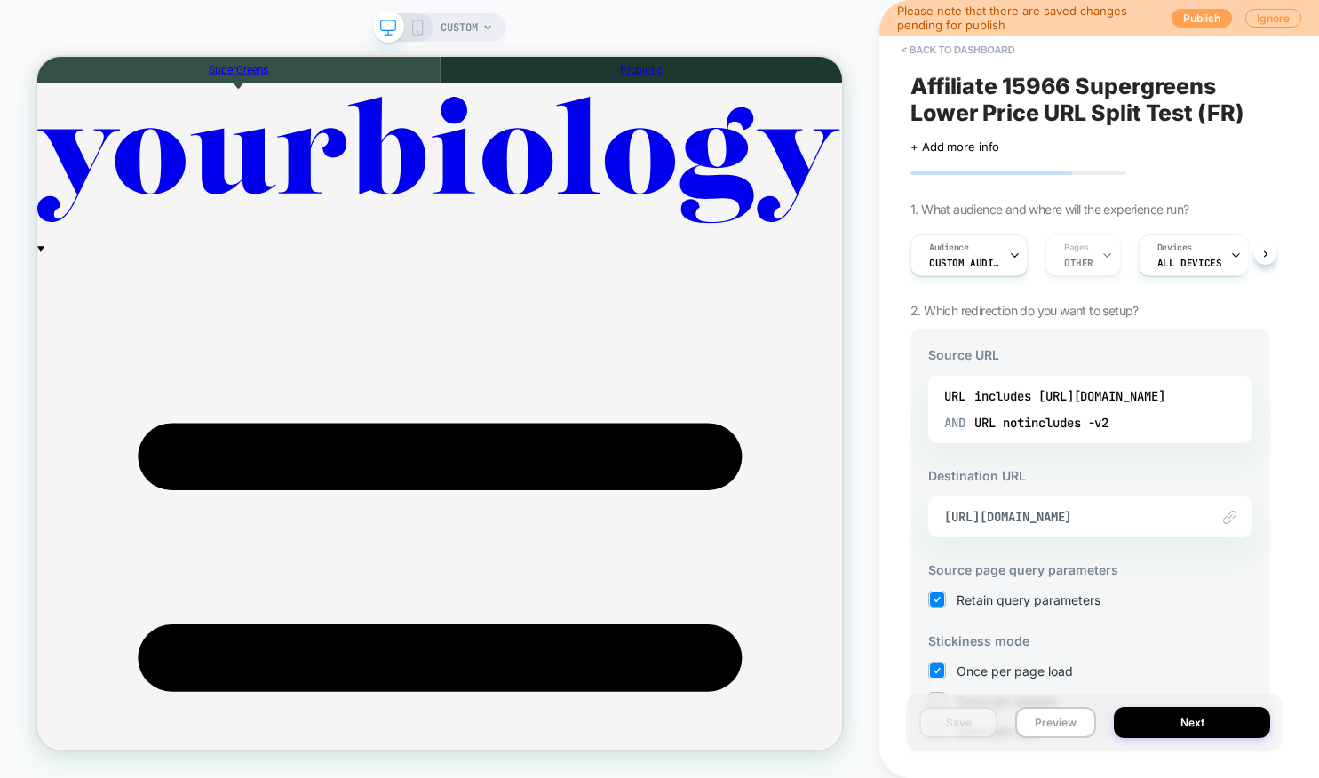
click at [1189, 19] on button "Publish" at bounding box center [1202, 18] width 60 height 19
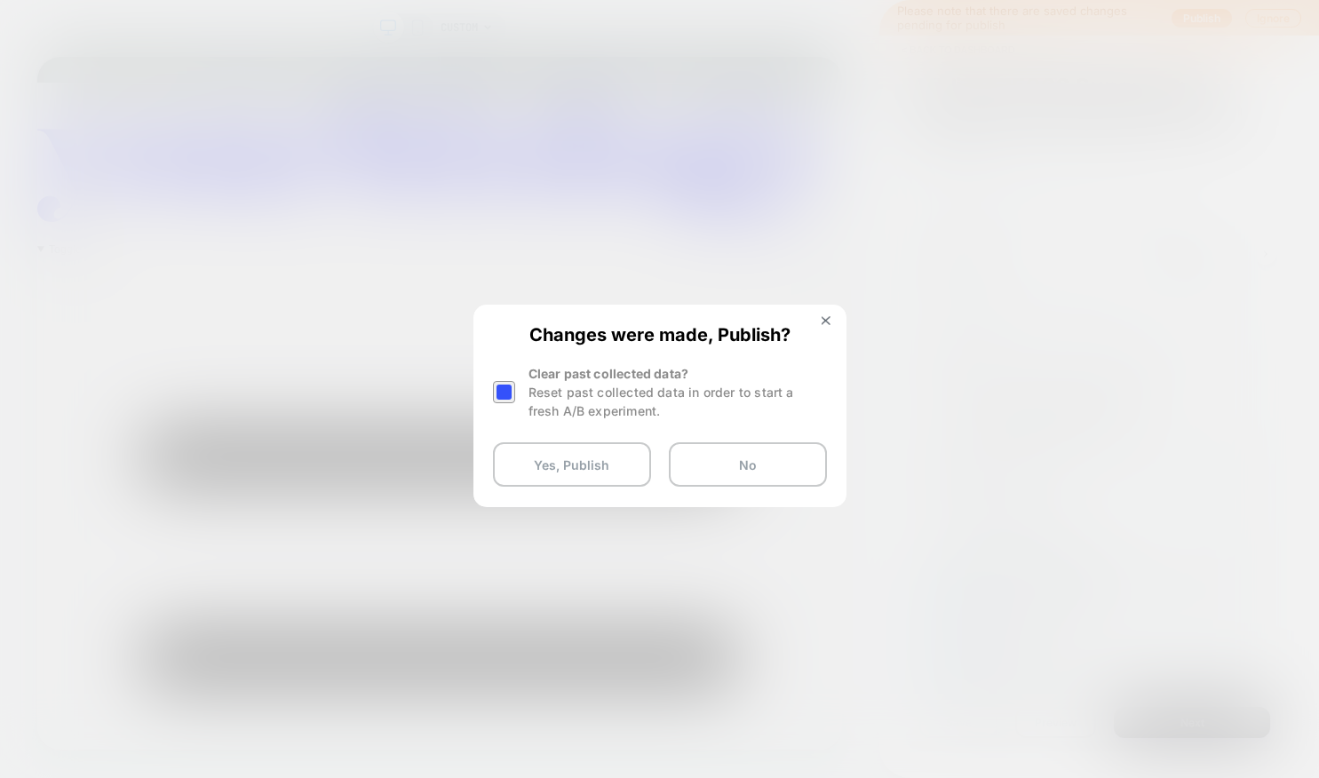
click at [507, 386] on div at bounding box center [504, 392] width 22 height 22
click at [535, 452] on button "Yes, Publish" at bounding box center [572, 464] width 158 height 44
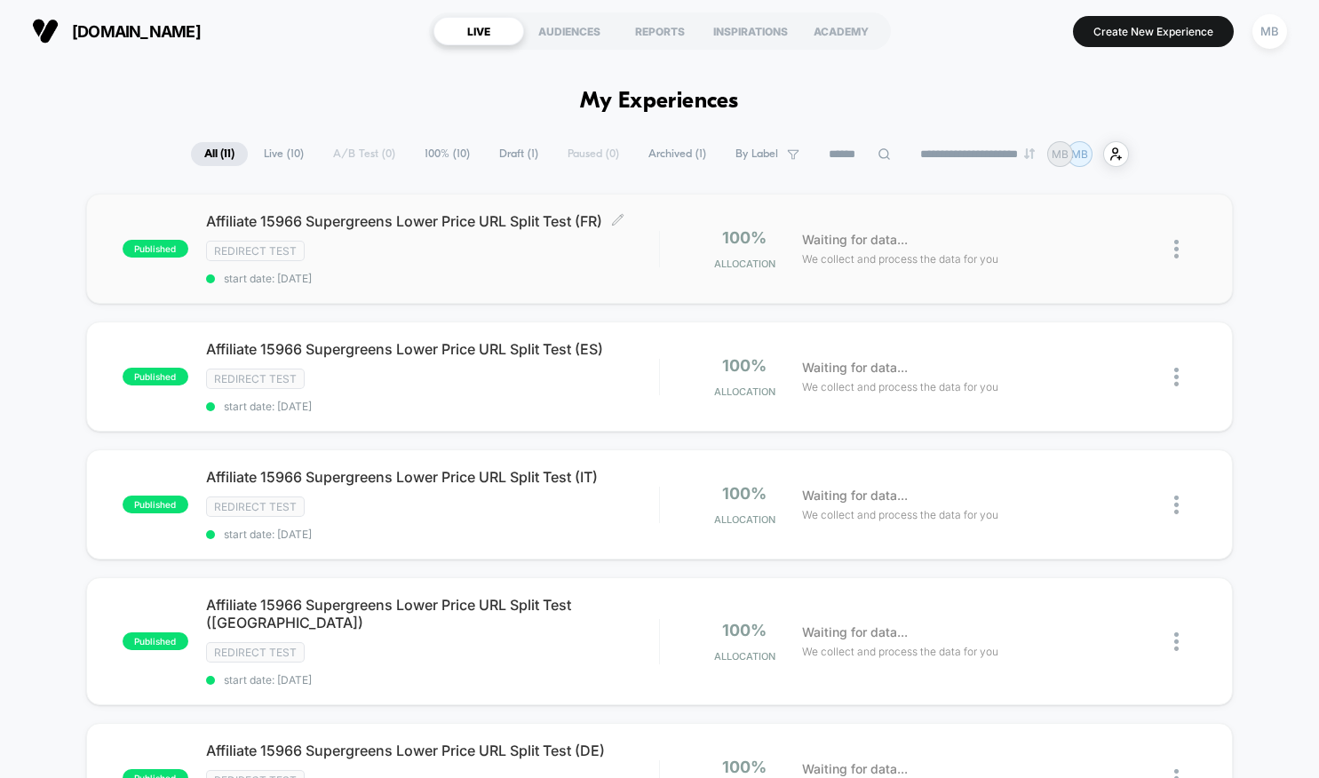
click at [478, 225] on span "Affiliate 15966 Supergreens Lower Price URL Split Test (FR) Click to edit exper…" at bounding box center [432, 221] width 453 height 18
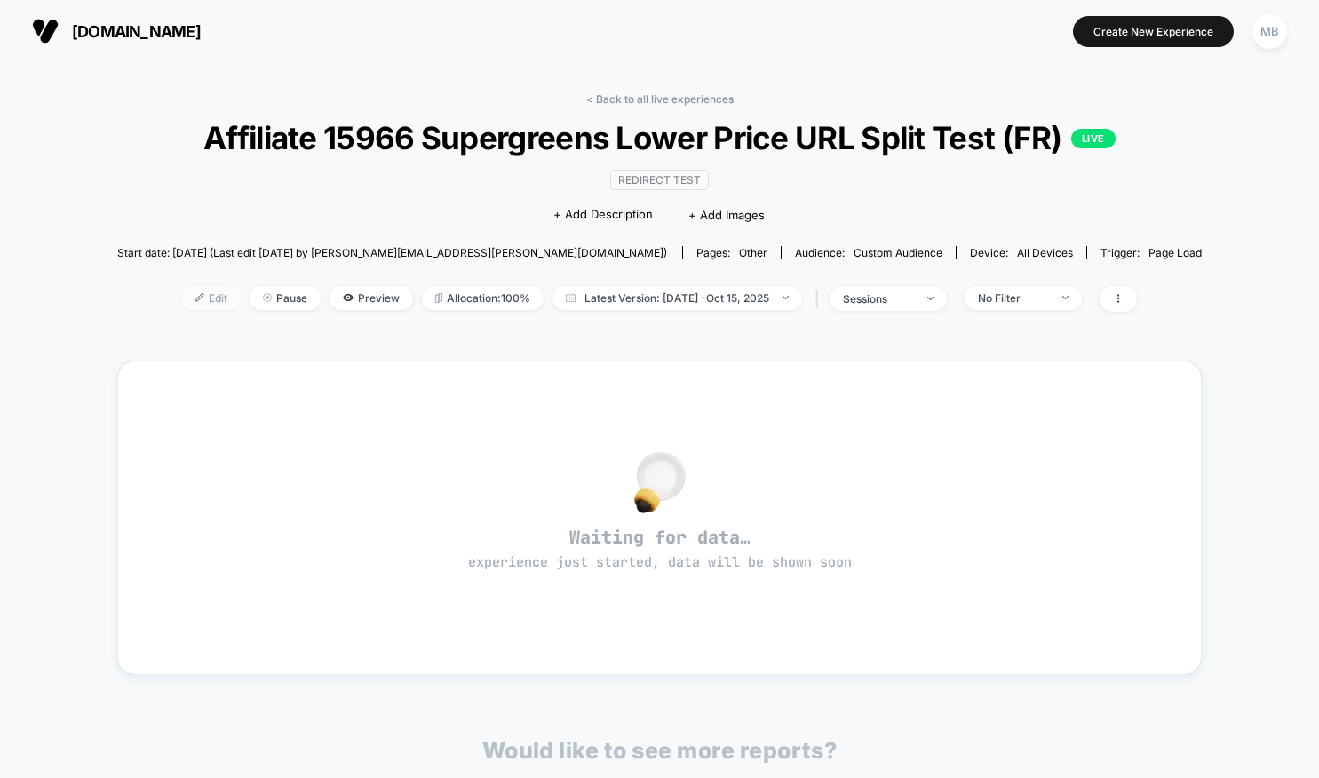
click at [199, 310] on span "Edit" at bounding box center [211, 298] width 59 height 24
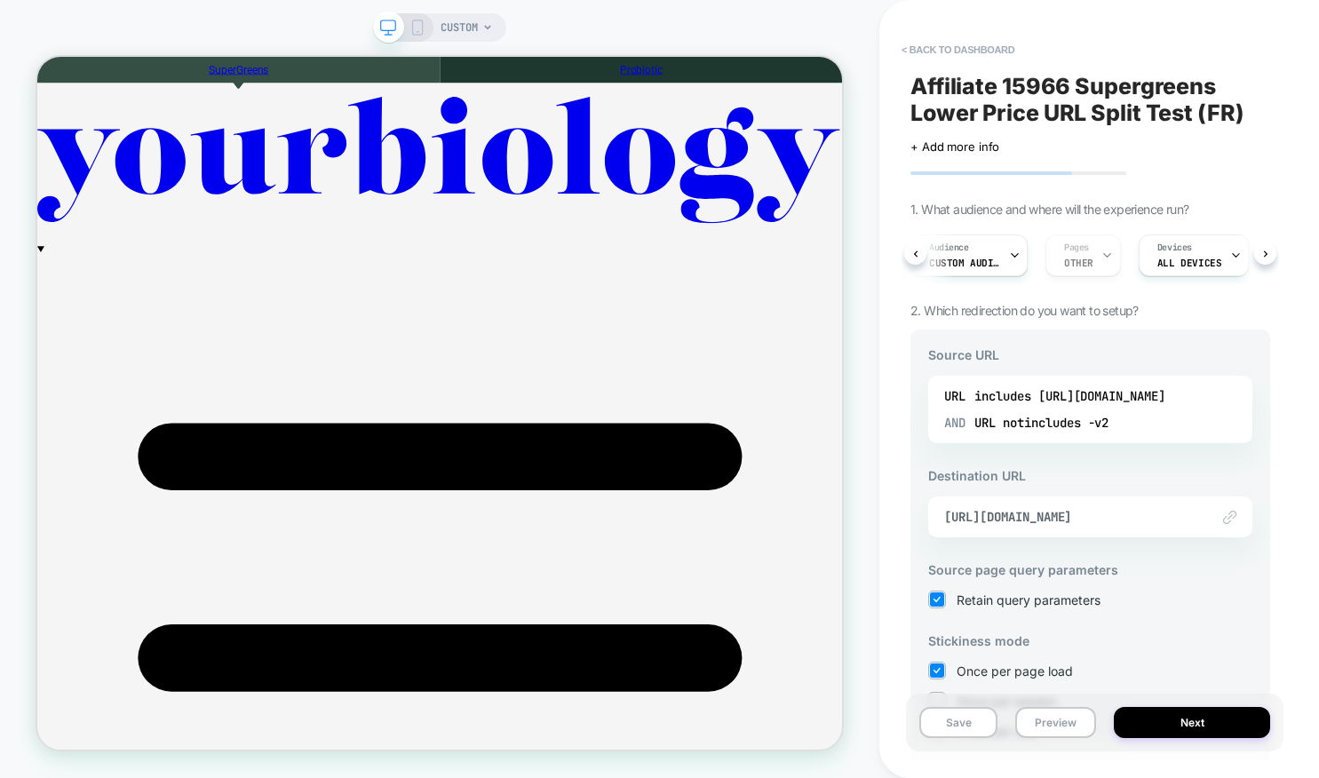
scroll to position [0, 11]
